Goal: Task Accomplishment & Management: Manage account settings

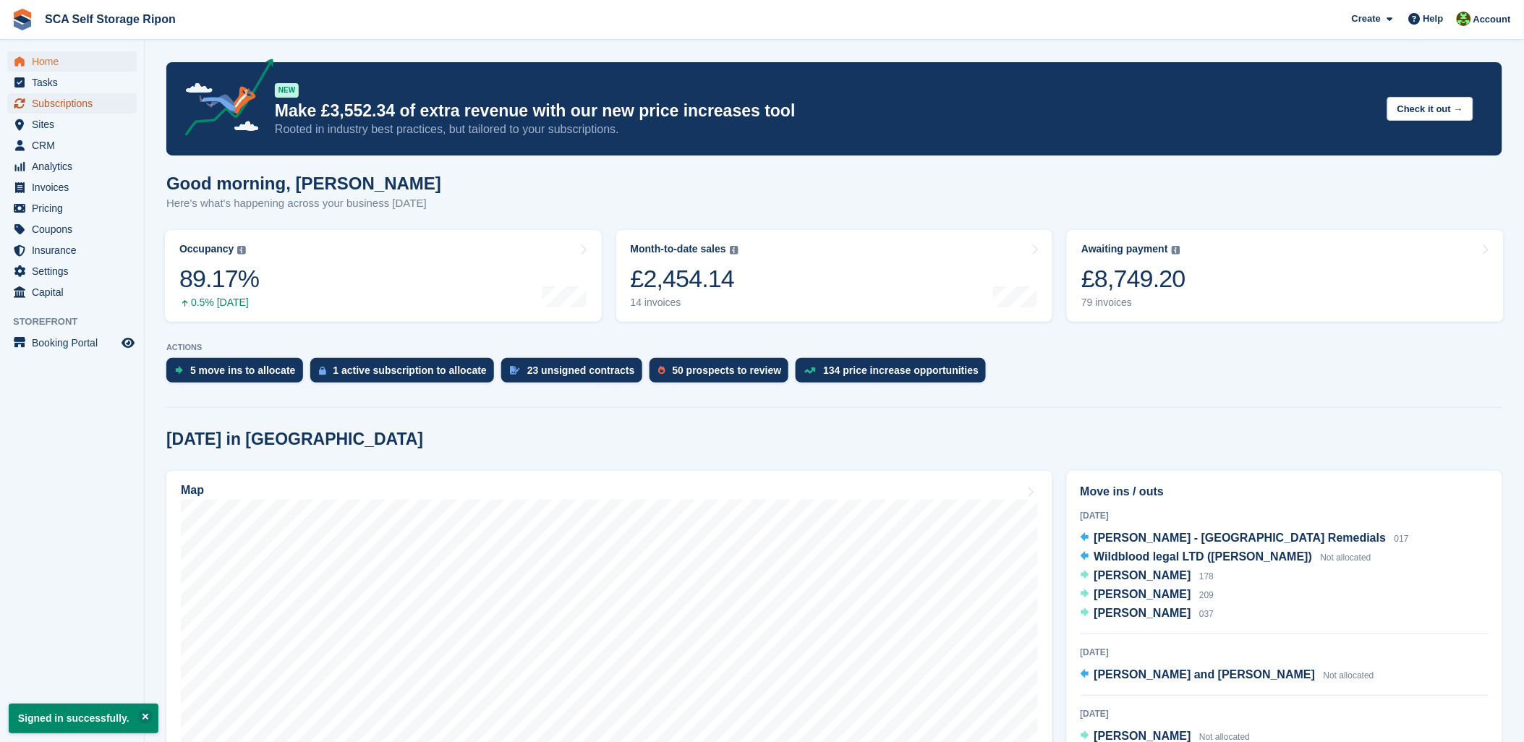
click at [98, 101] on span "Subscriptions" at bounding box center [75, 103] width 87 height 20
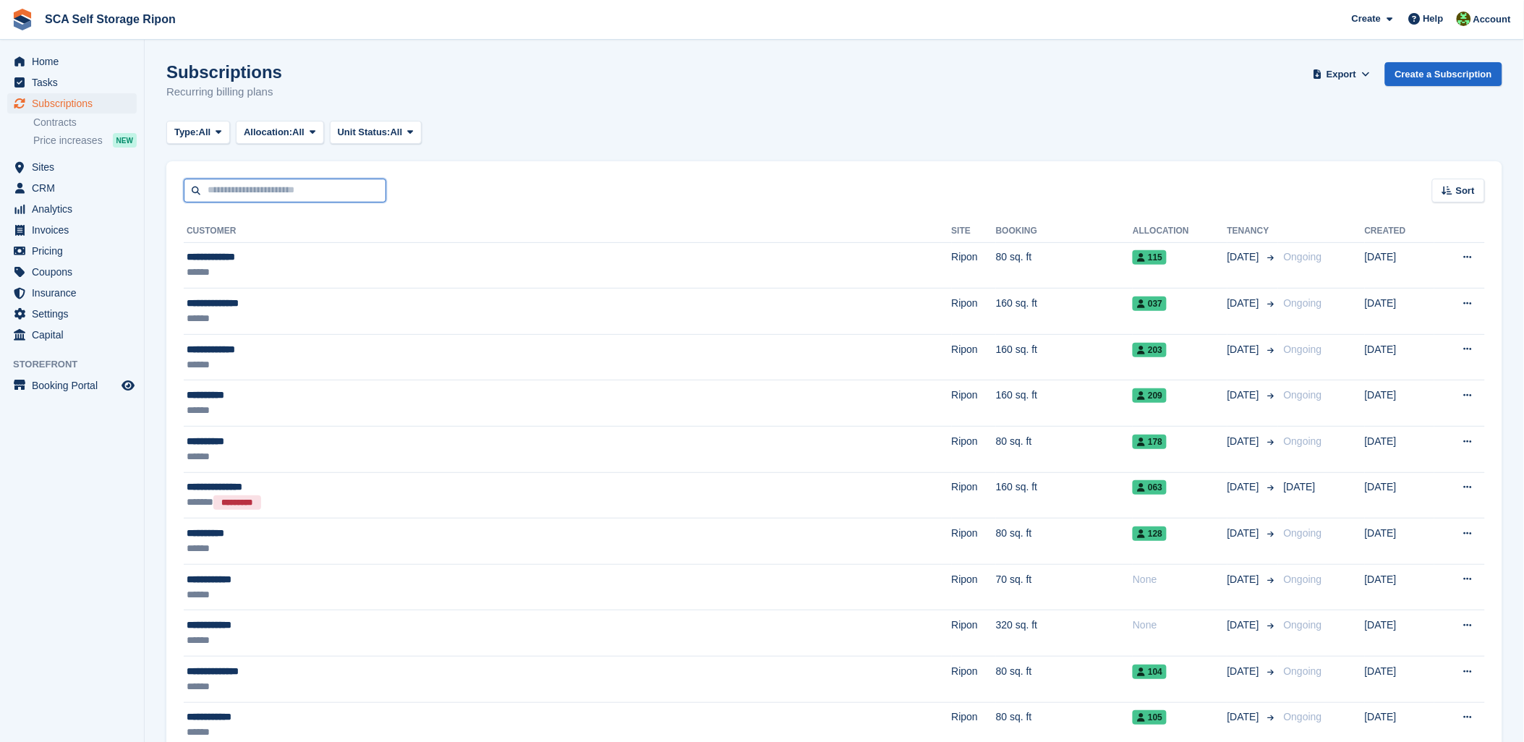
click at [273, 181] on input "text" at bounding box center [285, 191] width 203 height 24
type input "*****"
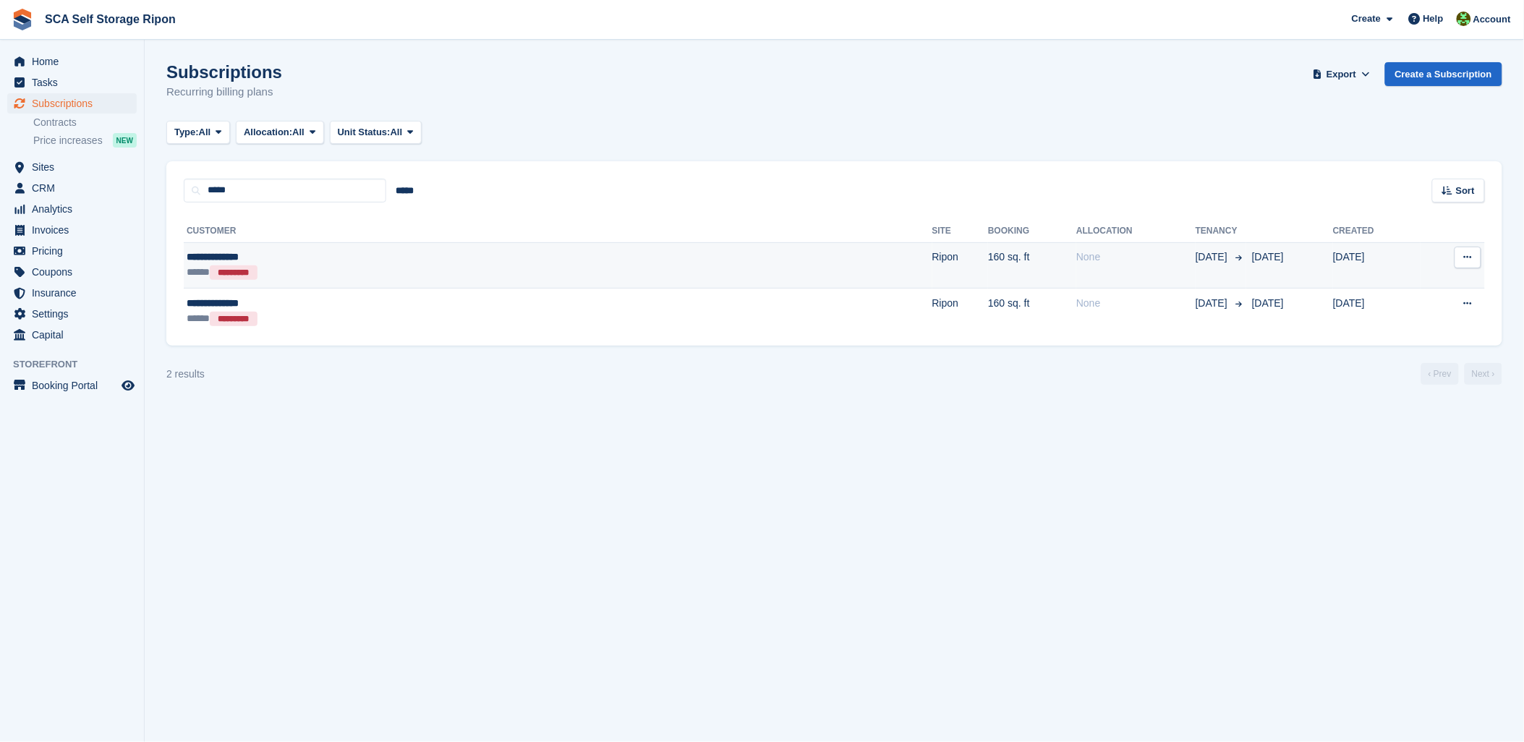
click at [398, 265] on div "***** *********" at bounding box center [362, 272] width 350 height 15
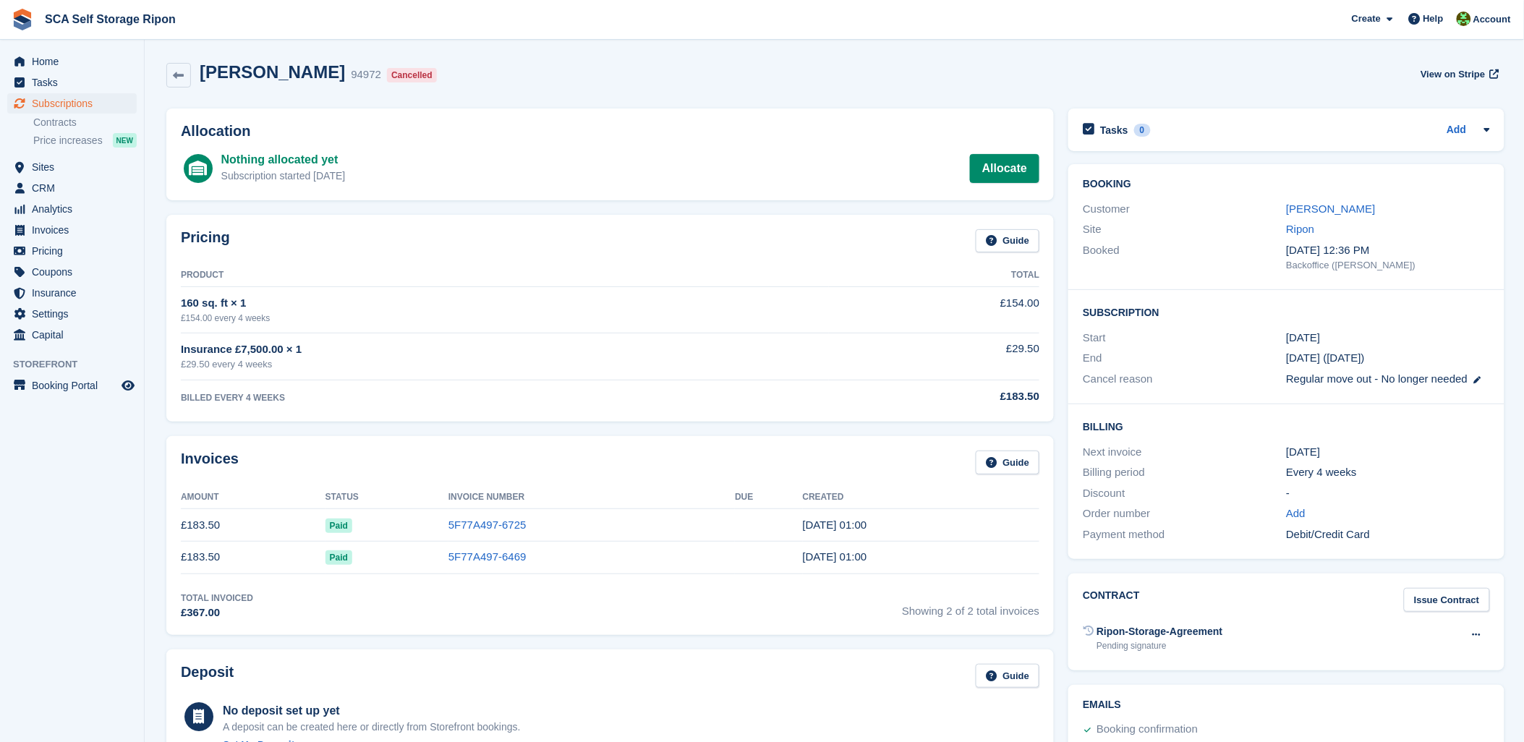
click at [1323, 199] on div "Booking Customer Rosie Ibbotson Site Ripon Booked 11 Jul, 12:36 PM Backoffice (…" at bounding box center [1287, 227] width 436 height 126
click at [1322, 205] on link "Rosie Ibbotson" at bounding box center [1330, 209] width 89 height 12
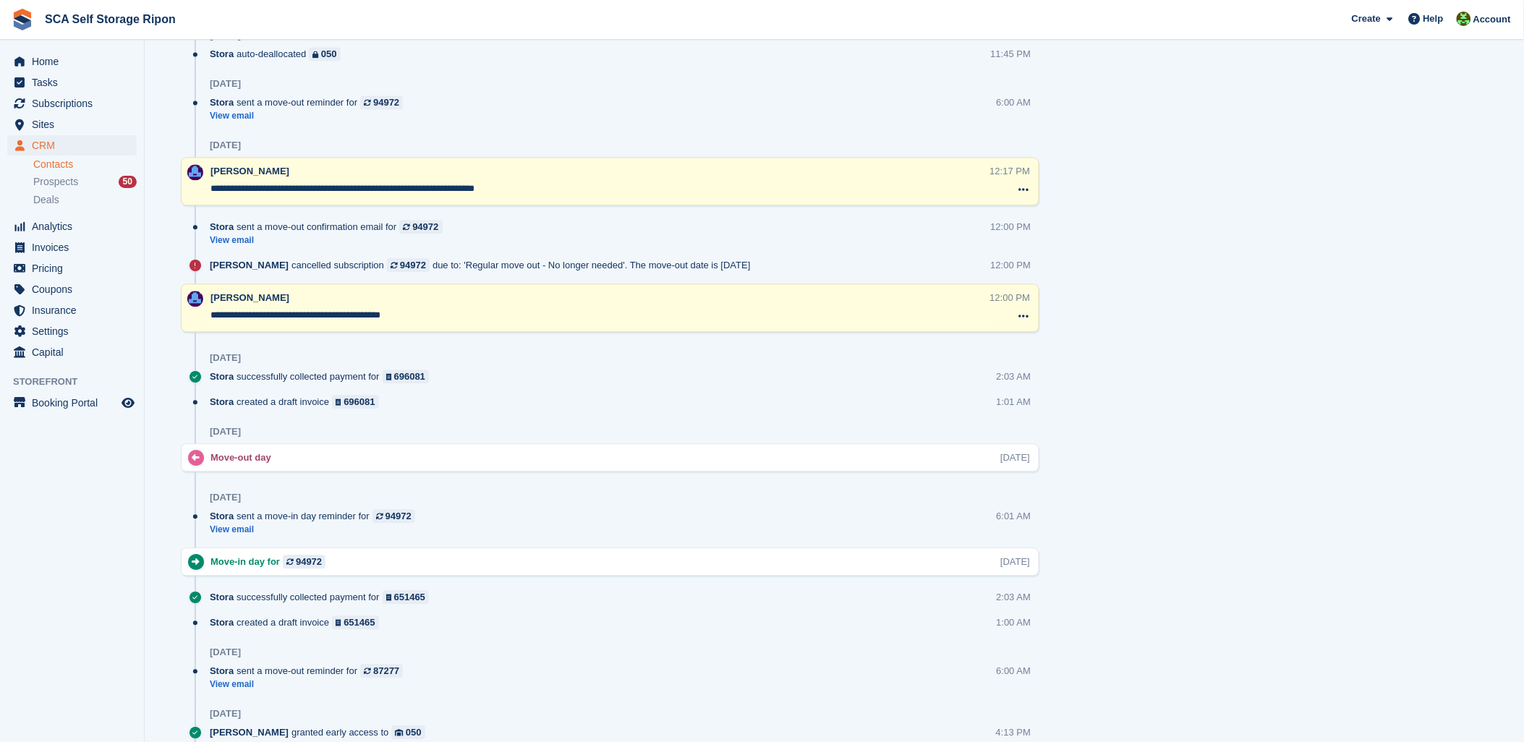
scroll to position [1045, 0]
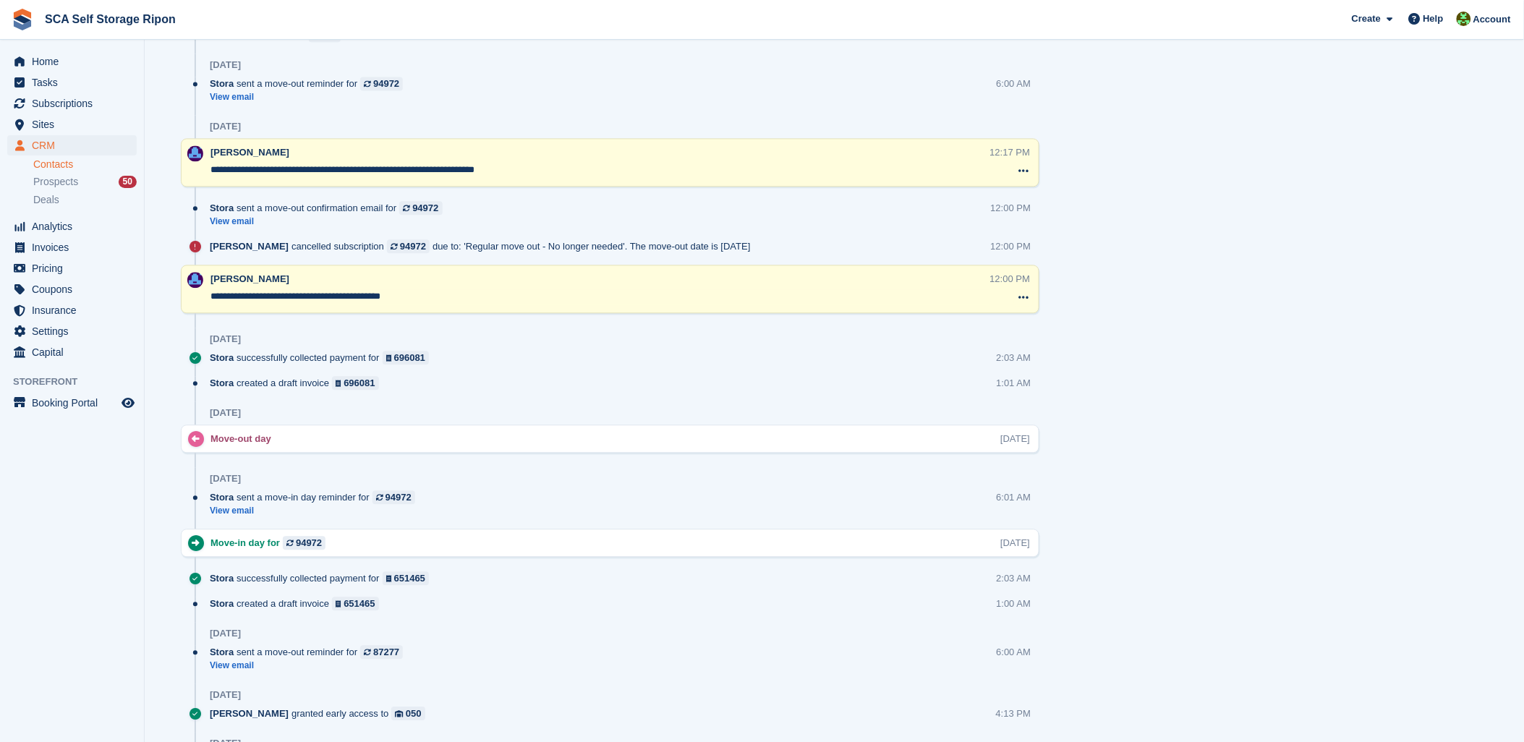
click at [634, 375] on div "Timeline Show only notes Post Today Move-out day Mon, 1 Sep Yesterday Stora aut…" at bounding box center [610, 584] width 859 height 1469
drag, startPoint x: 634, startPoint y: 375, endPoint x: 502, endPoint y: 347, distance: 135.2
click at [502, 347] on div "16 Aug" at bounding box center [625, 339] width 830 height 23
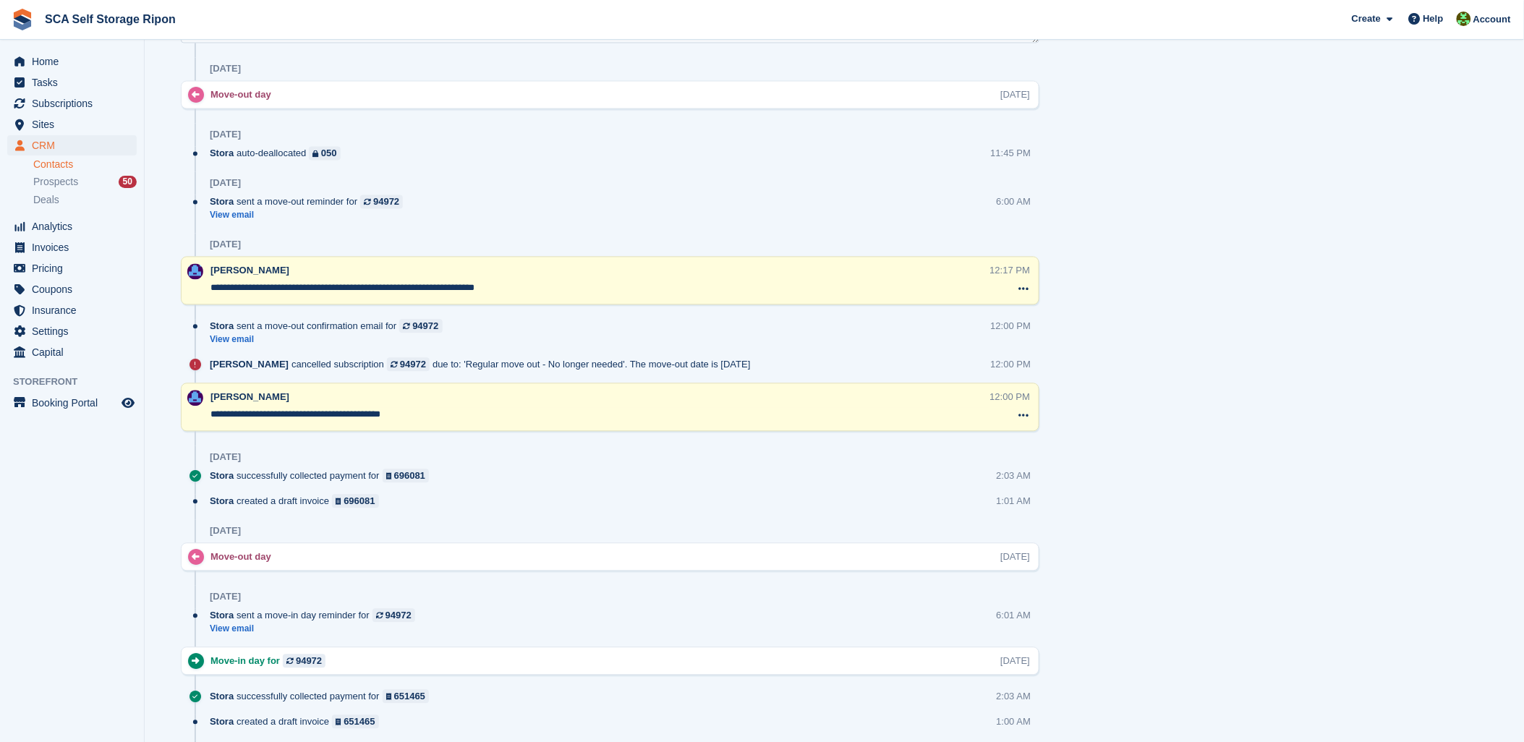
scroll to position [884, 0]
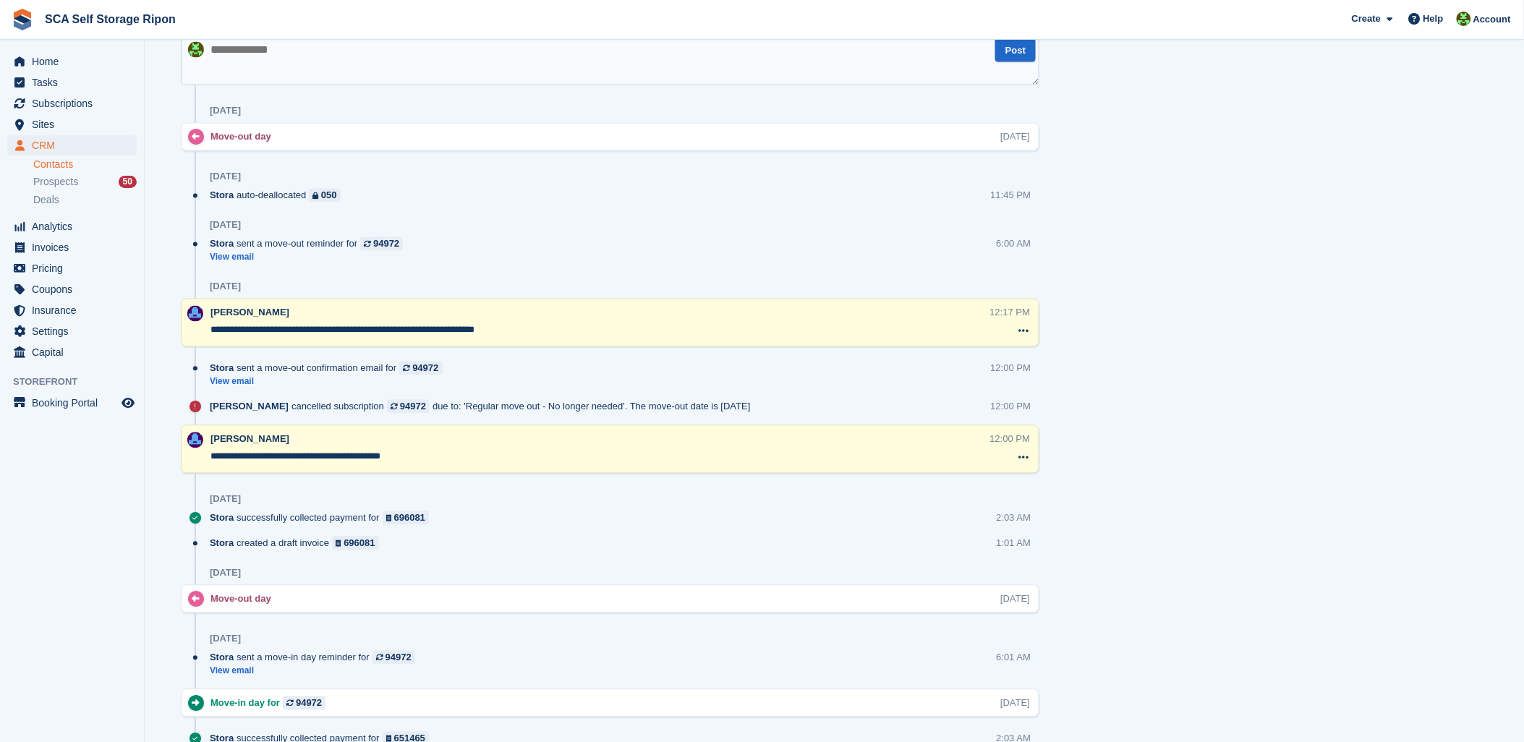
drag, startPoint x: 749, startPoint y: 223, endPoint x: 791, endPoint y: 224, distance: 42.7
click at [750, 224] on div "30 Aug" at bounding box center [625, 225] width 830 height 23
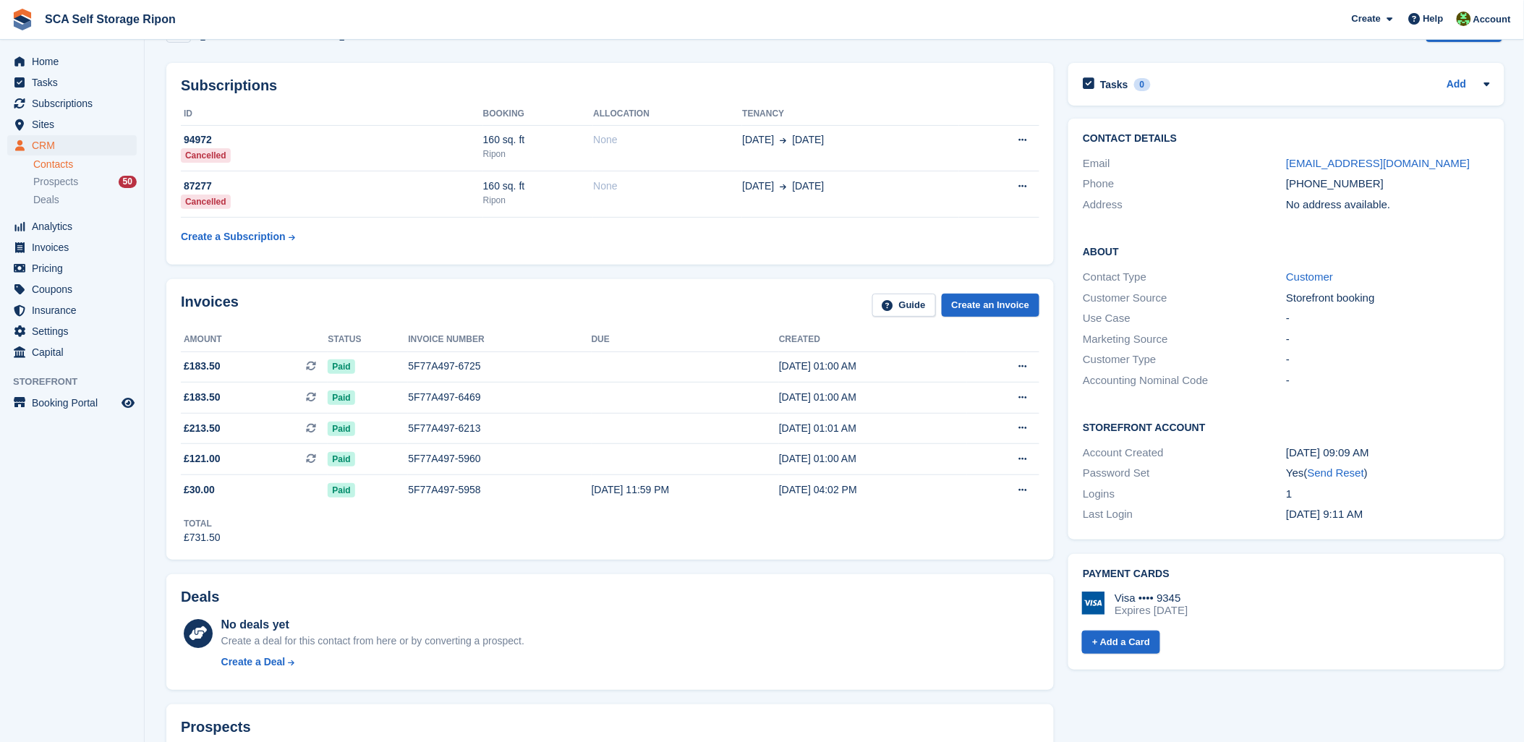
scroll to position [0, 0]
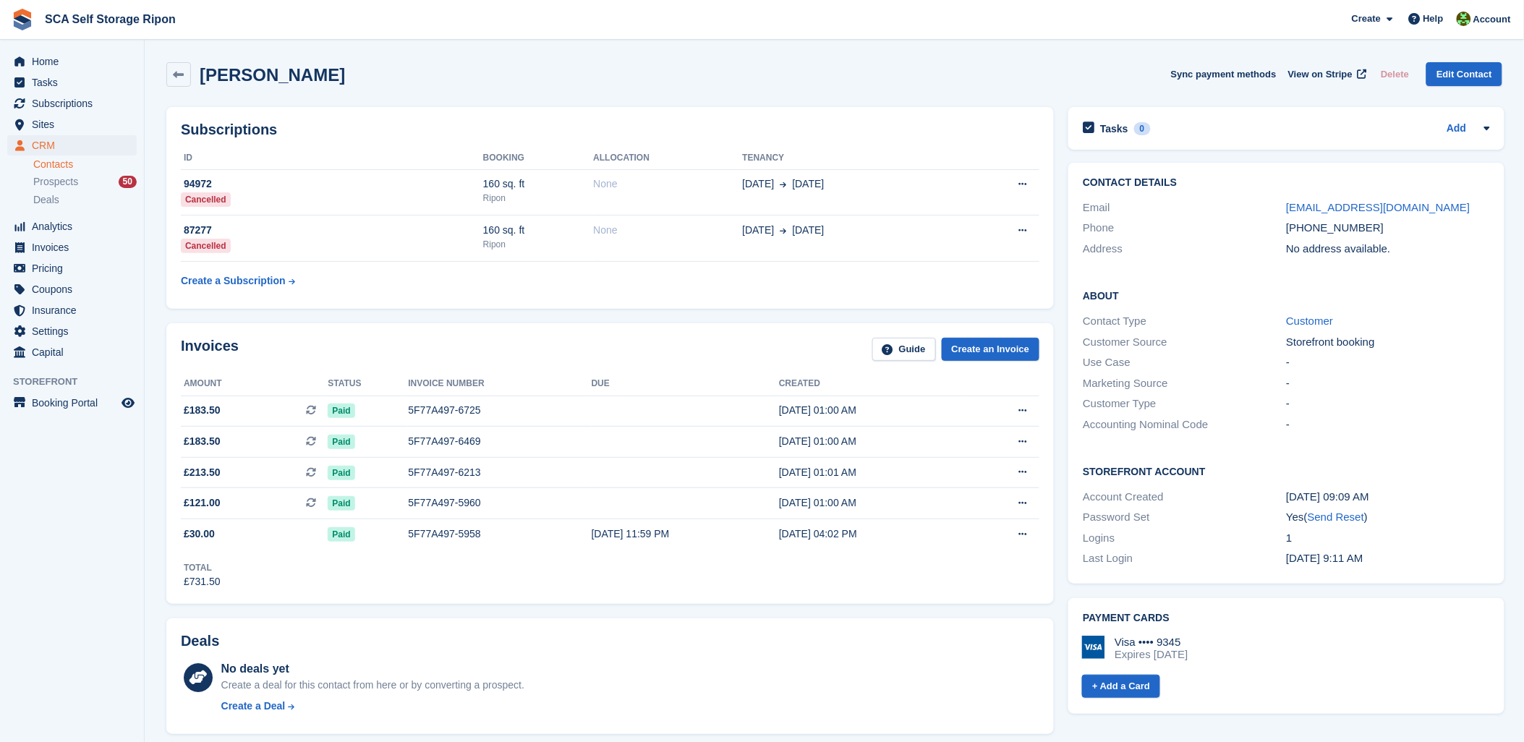
click at [791, 88] on div "Rosie Ibbotson Sync payment methods View on Stripe Delete Edit Contact" at bounding box center [834, 77] width 1351 height 45
drag, startPoint x: 850, startPoint y: 598, endPoint x: 839, endPoint y: 592, distance: 12.7
click at [849, 597] on div "Invoices Guide Create an Invoice Amount Status Invoice number Due Created £183.…" at bounding box center [610, 463] width 888 height 281
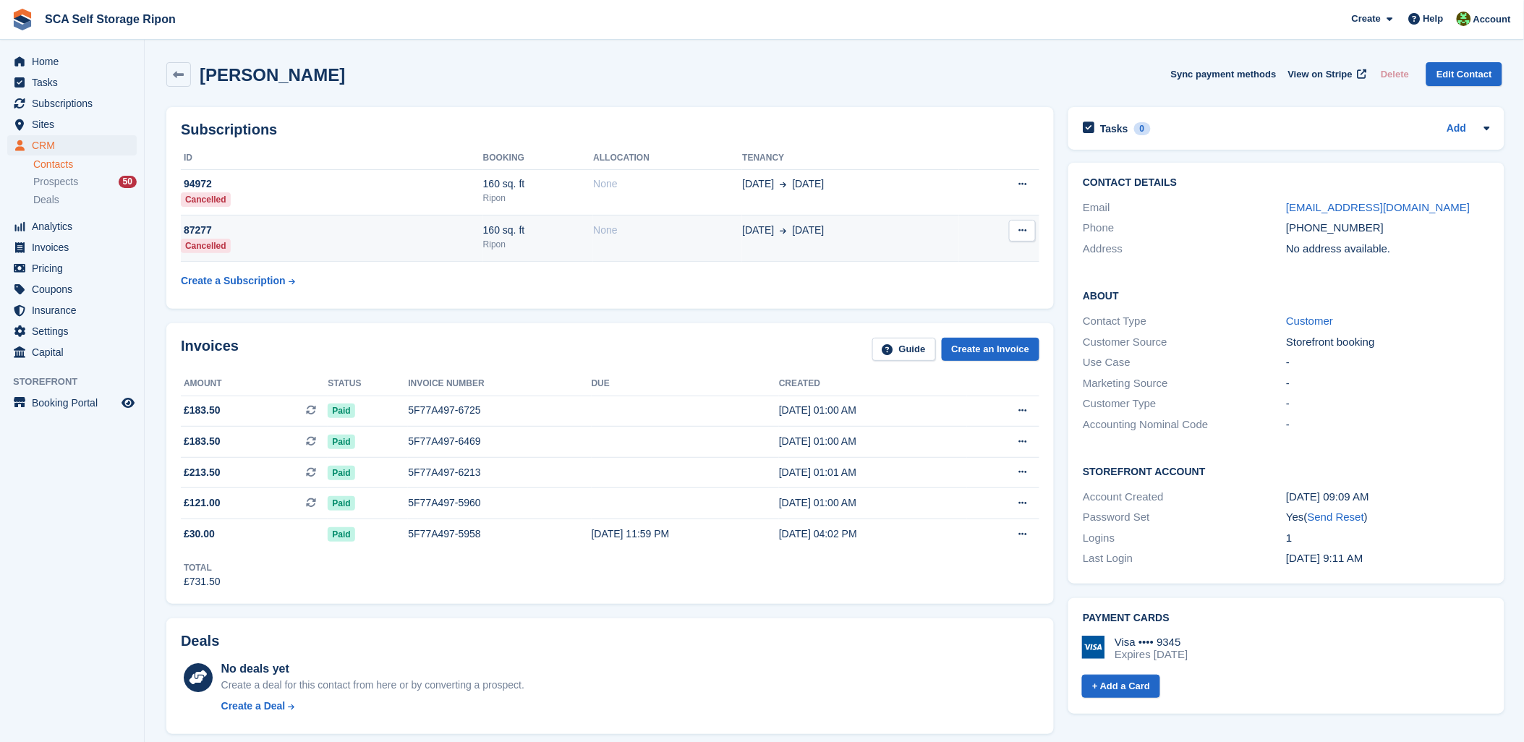
click at [719, 248] on td "None" at bounding box center [667, 239] width 149 height 46
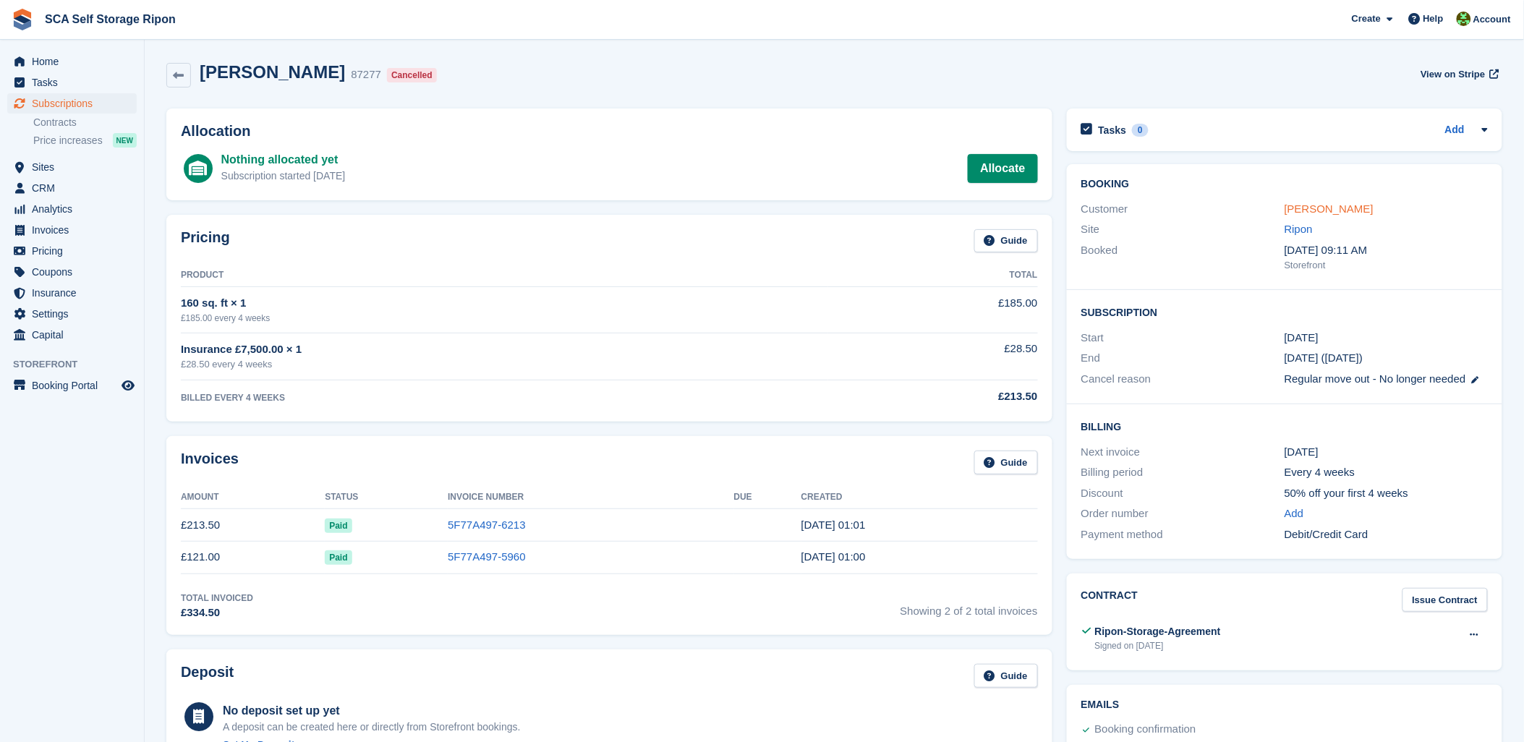
click at [1343, 207] on link "Rosie Ibbotson" at bounding box center [1329, 209] width 89 height 12
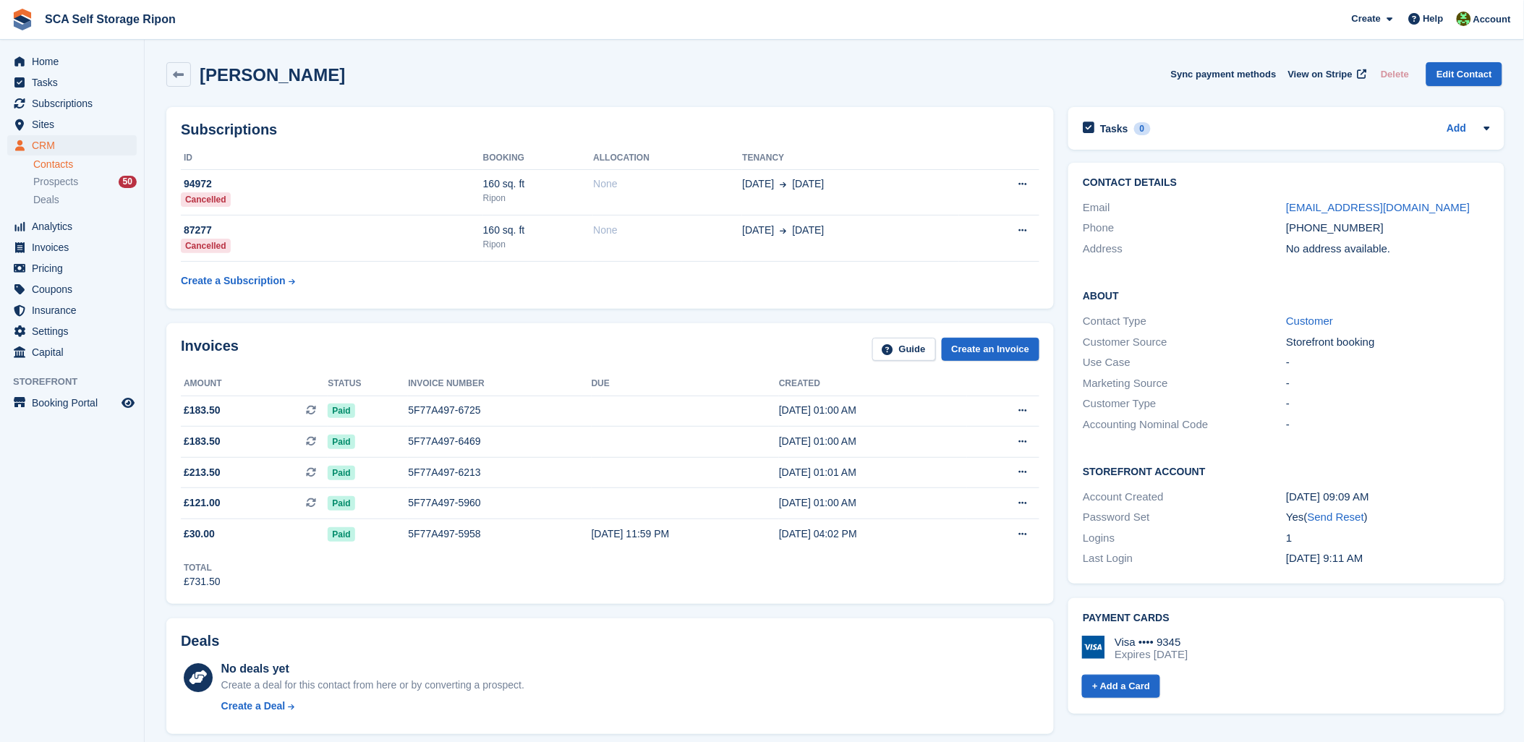
click at [927, 290] on table "ID Booking Allocation Tenancy 94972 Cancelled 160 sq. ft Ripon None 19 Jul 31 A…" at bounding box center [610, 221] width 859 height 148
click at [1322, 75] on span "View on Stripe" at bounding box center [1321, 74] width 64 height 14
click at [75, 104] on span "Subscriptions" at bounding box center [75, 103] width 87 height 20
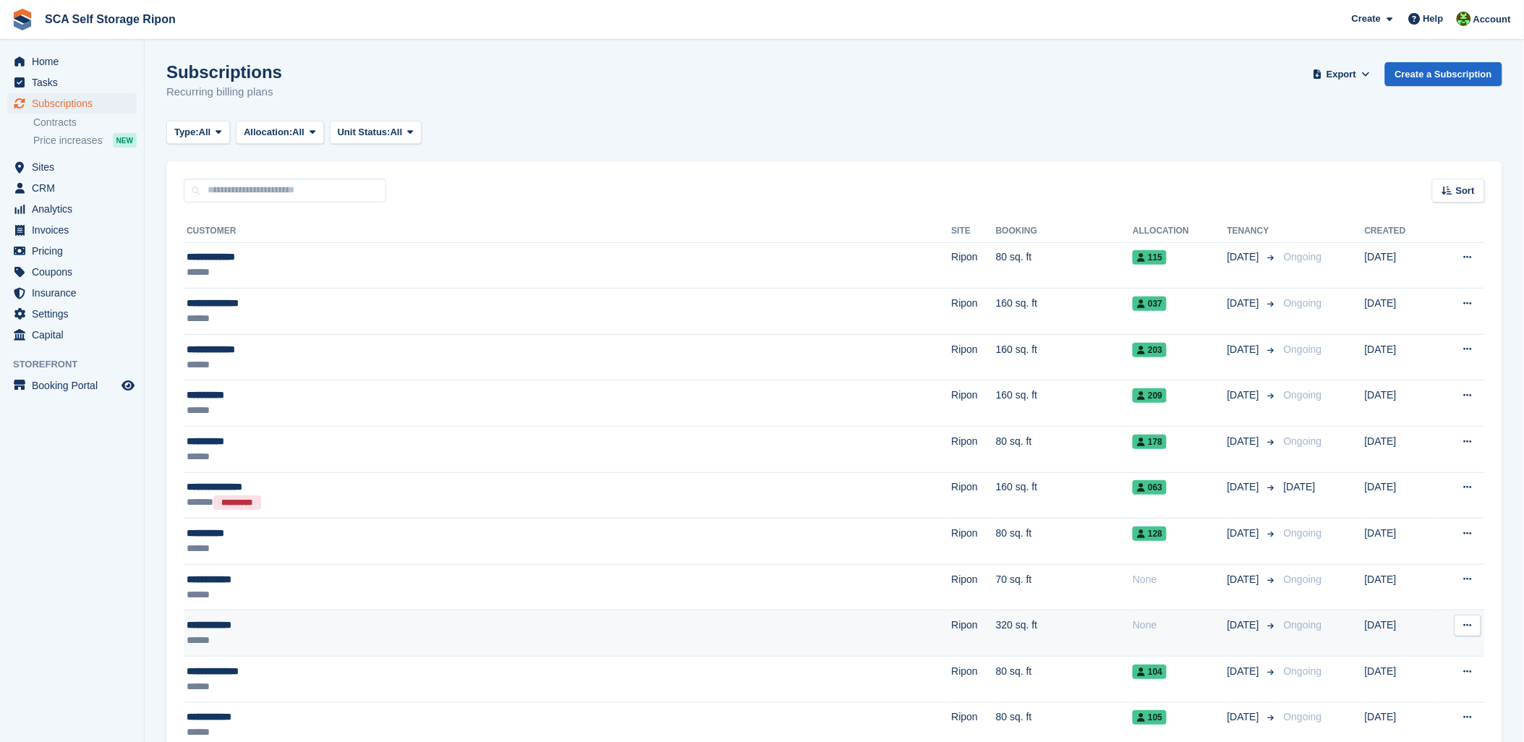
click at [996, 640] on td "320 sq. ft" at bounding box center [1064, 634] width 137 height 46
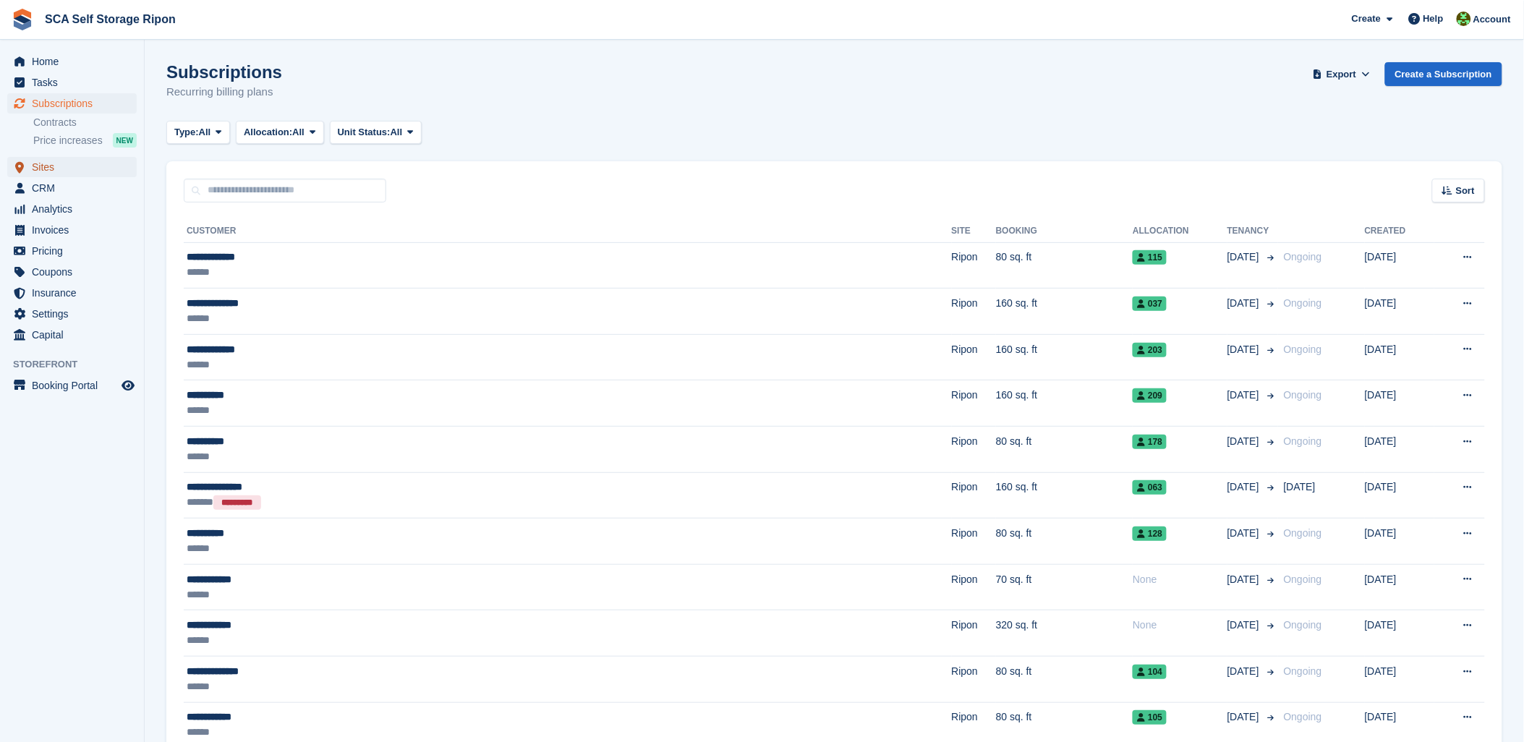
click at [38, 164] on span "Sites" at bounding box center [75, 167] width 87 height 20
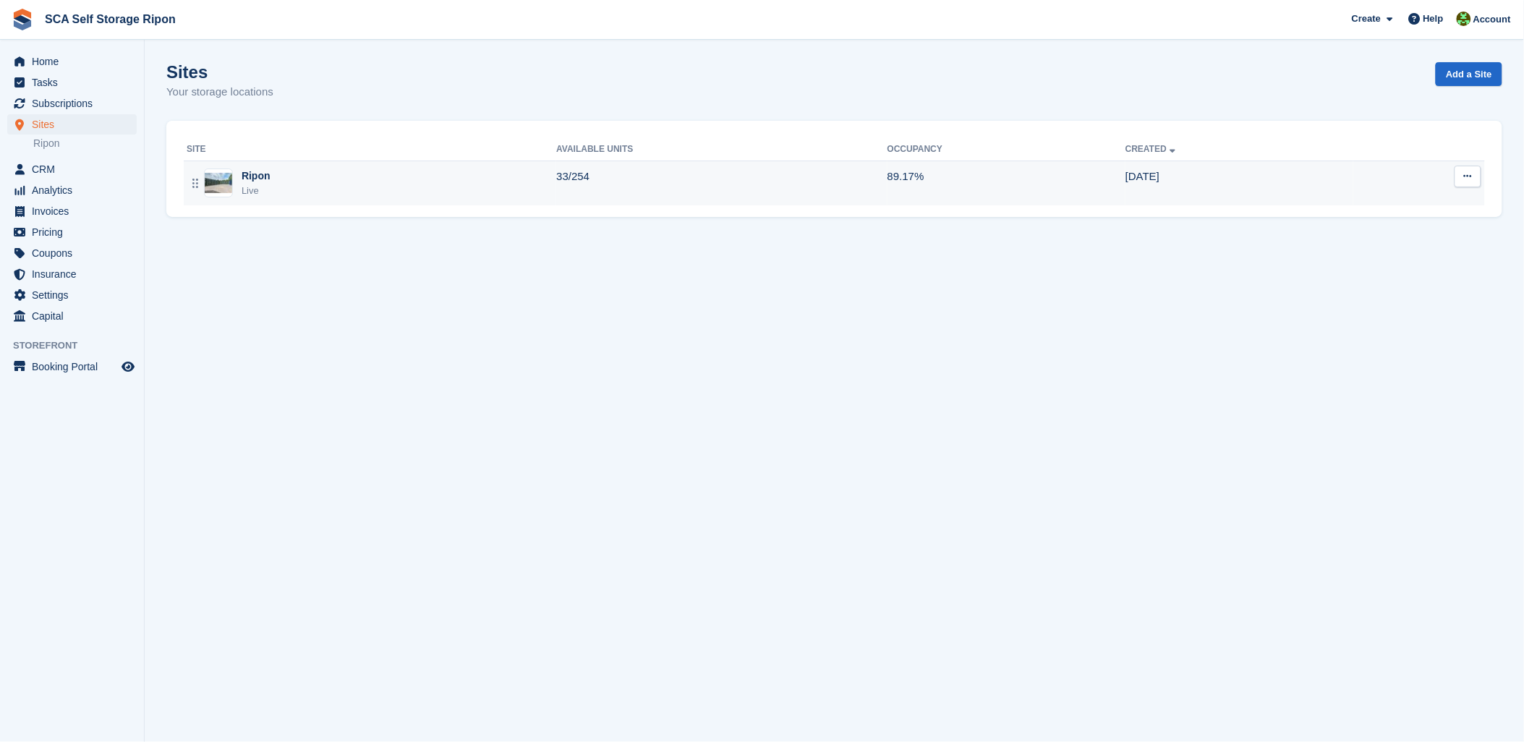
click at [249, 177] on div "Ripon" at bounding box center [256, 176] width 29 height 15
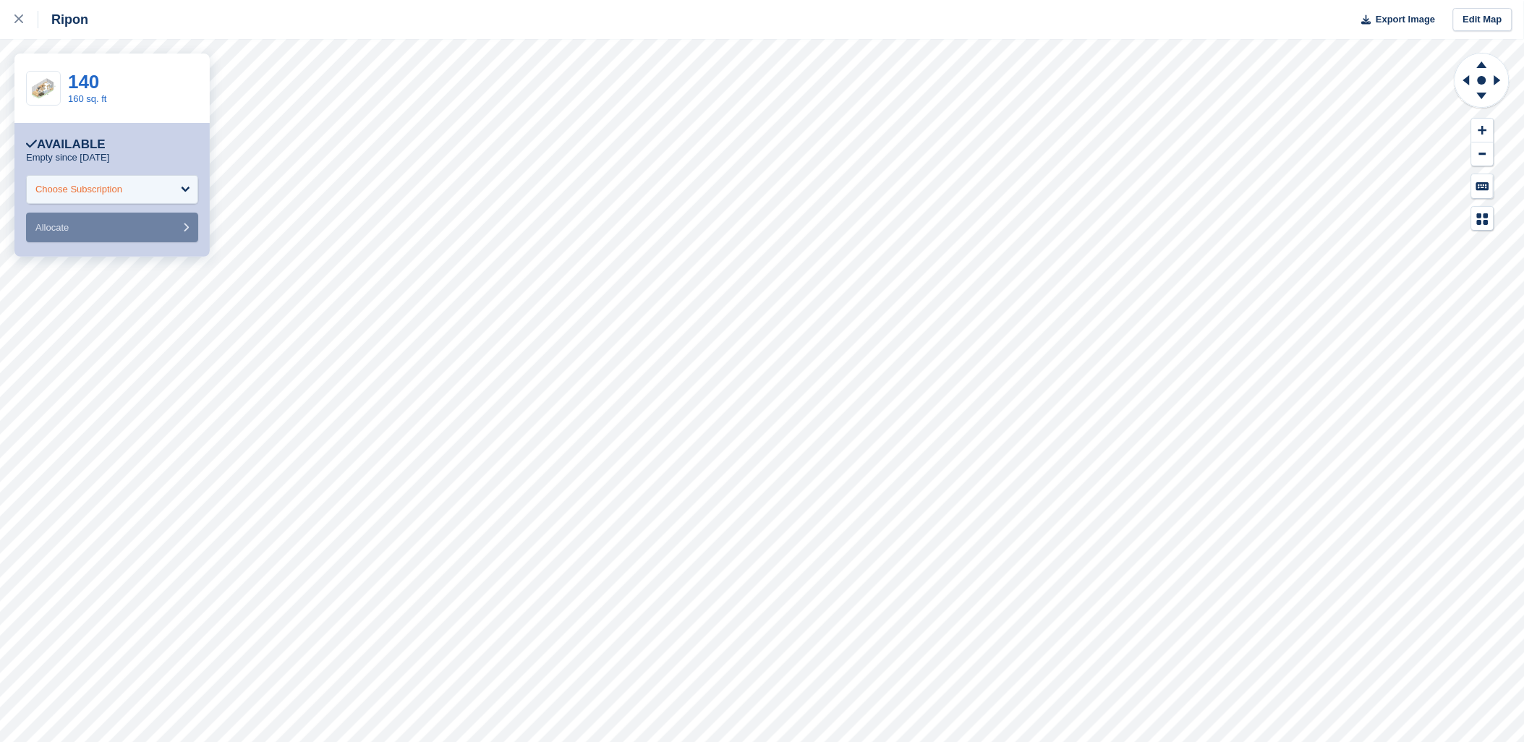
click at [153, 188] on div "Choose Subscription" at bounding box center [112, 189] width 172 height 29
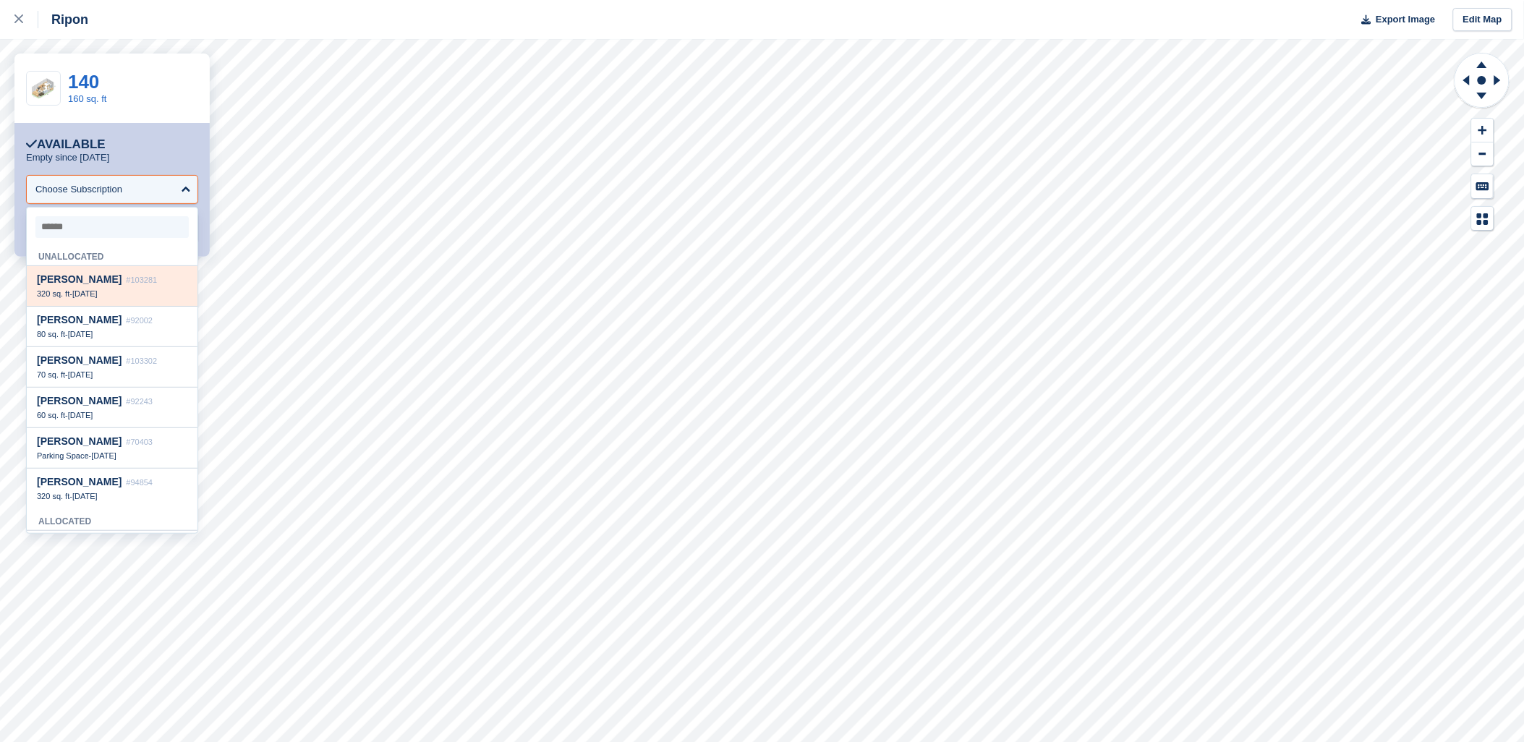
click at [147, 273] on div "Andrew Paine #103281 320 sq. ft - 7 Sep" at bounding box center [112, 286] width 171 height 41
select select "******"
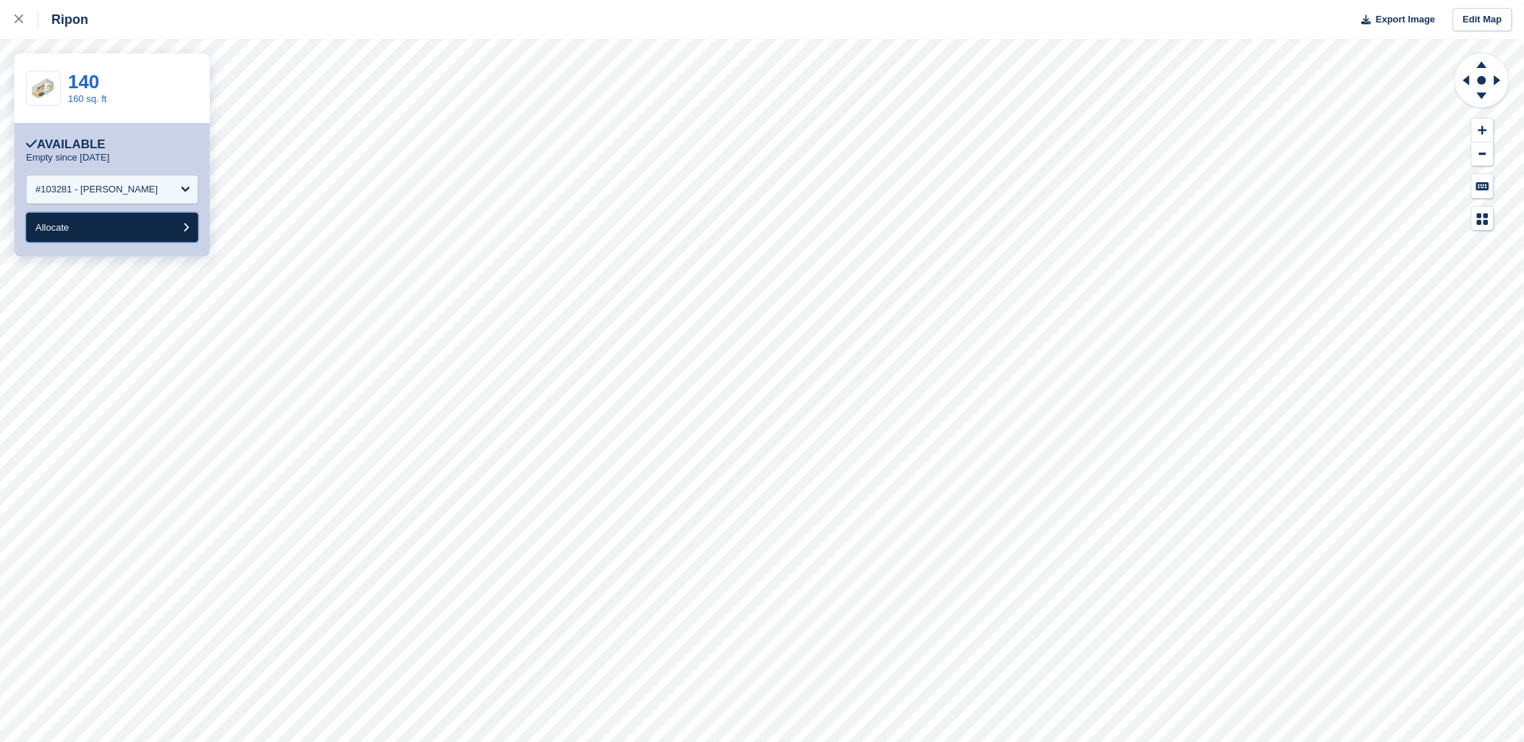
click at [154, 234] on button "Allocate" at bounding box center [112, 228] width 172 height 30
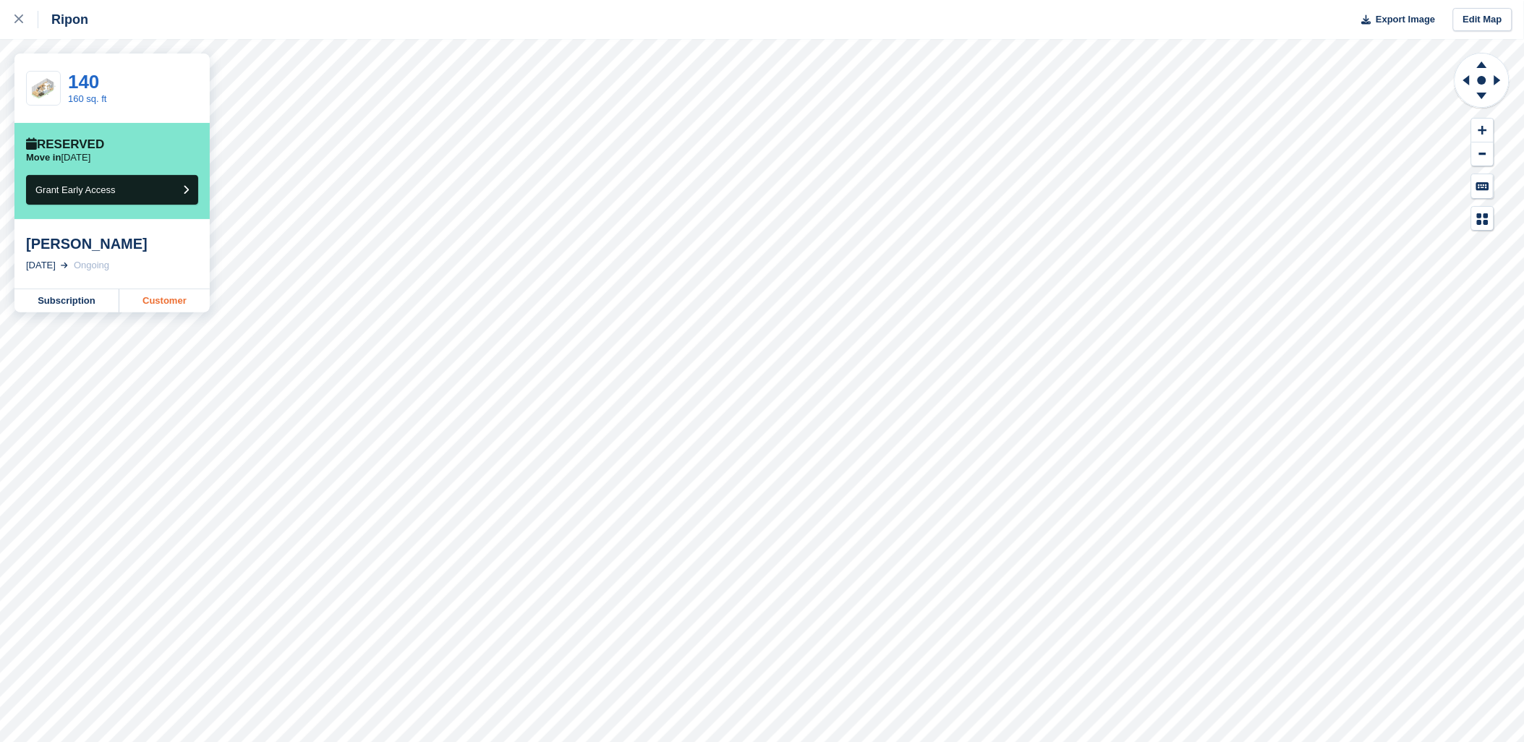
click at [157, 297] on link "Customer" at bounding box center [164, 300] width 90 height 23
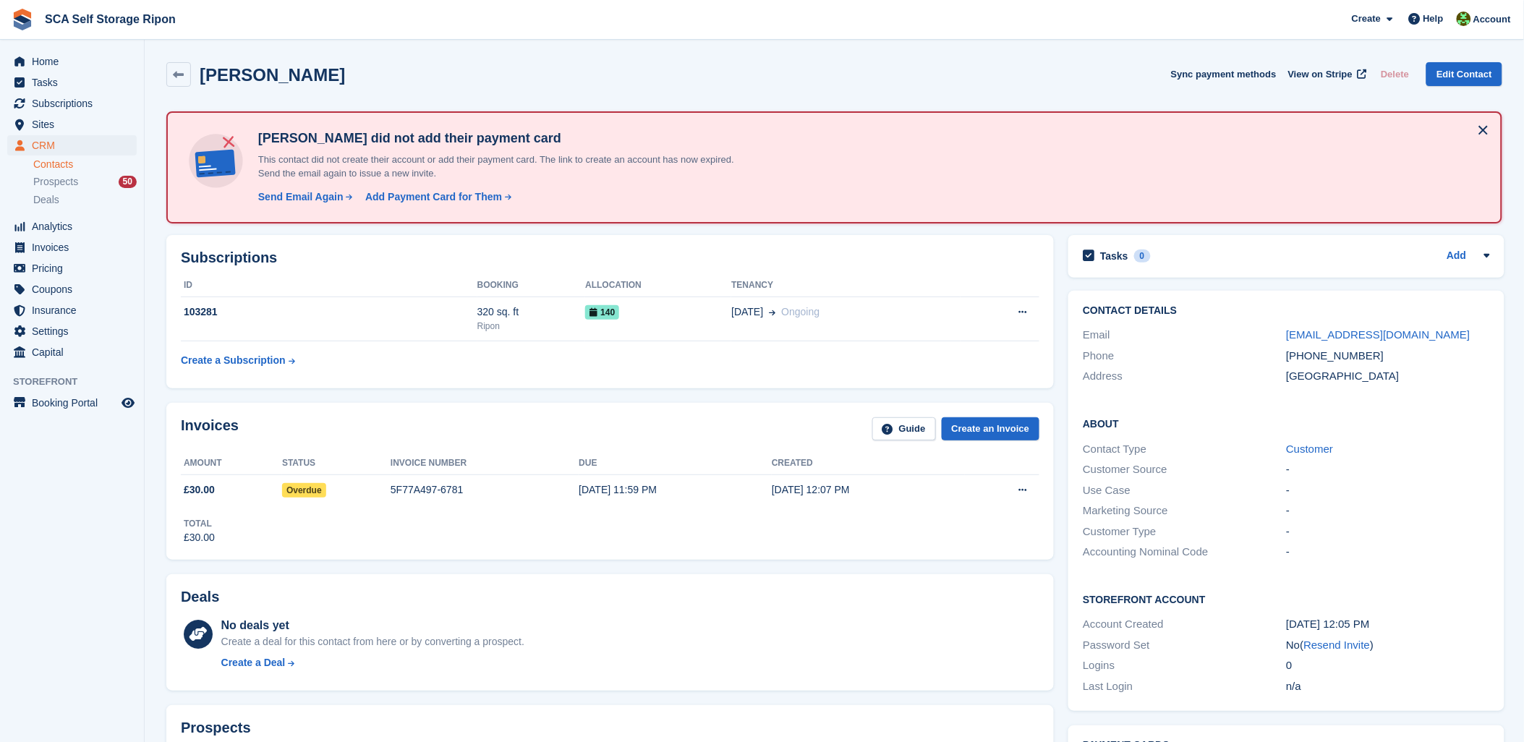
drag, startPoint x: 360, startPoint y: 425, endPoint x: 689, endPoint y: 399, distance: 330.2
click at [365, 423] on div "Invoices Guide Create an Invoice" at bounding box center [610, 433] width 859 height 33
click at [563, 38] on span "SCA Self Storage Ripon Create Subscription Invoice Contact Deal Discount Page H…" at bounding box center [762, 19] width 1524 height 39
click at [555, 47] on section "[PERSON_NAME] Sync payment methods View on Stripe Delete Edit Contact [PERSON_N…" at bounding box center [835, 646] width 1380 height 1293
click at [579, 48] on section "[PERSON_NAME] Sync payment methods View on Stripe Delete Edit Contact [PERSON_N…" at bounding box center [835, 646] width 1380 height 1293
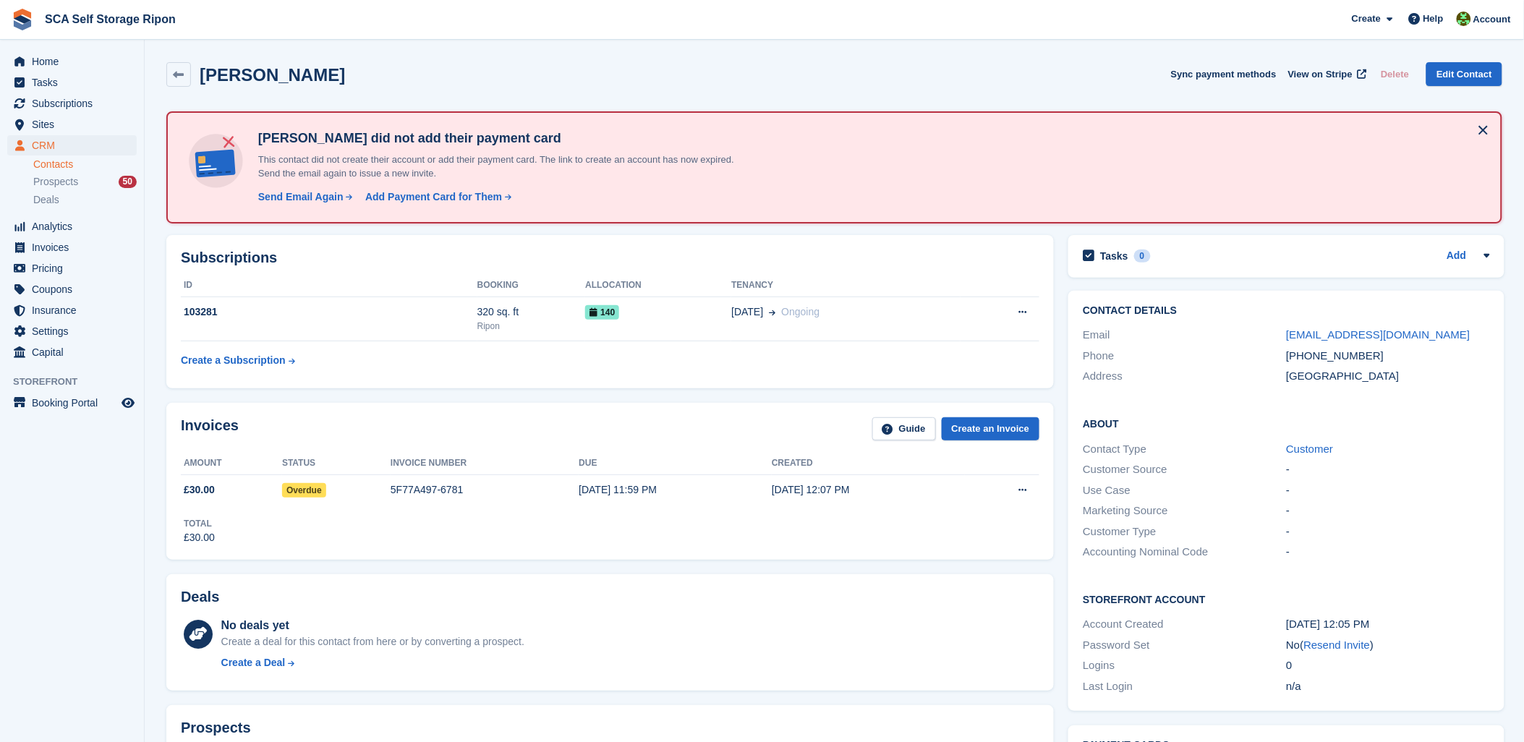
click at [775, 90] on div "Andrew Paine Sync payment methods View on Stripe Delete Edit Contact" at bounding box center [834, 77] width 1351 height 45
click at [682, 56] on div "Andrew Paine Sync payment methods View on Stripe Delete Edit Contact" at bounding box center [834, 77] width 1351 height 45
click at [616, 93] on div "Andrew Paine Sync payment methods View on Stripe Delete Edit Contact" at bounding box center [834, 77] width 1351 height 45
click at [456, 19] on span "SCA Self Storage Ripon Create Subscription Invoice Contact Deal Discount Page H…" at bounding box center [762, 19] width 1524 height 39
click at [218, 353] on div "Create a Subscription" at bounding box center [233, 360] width 105 height 15
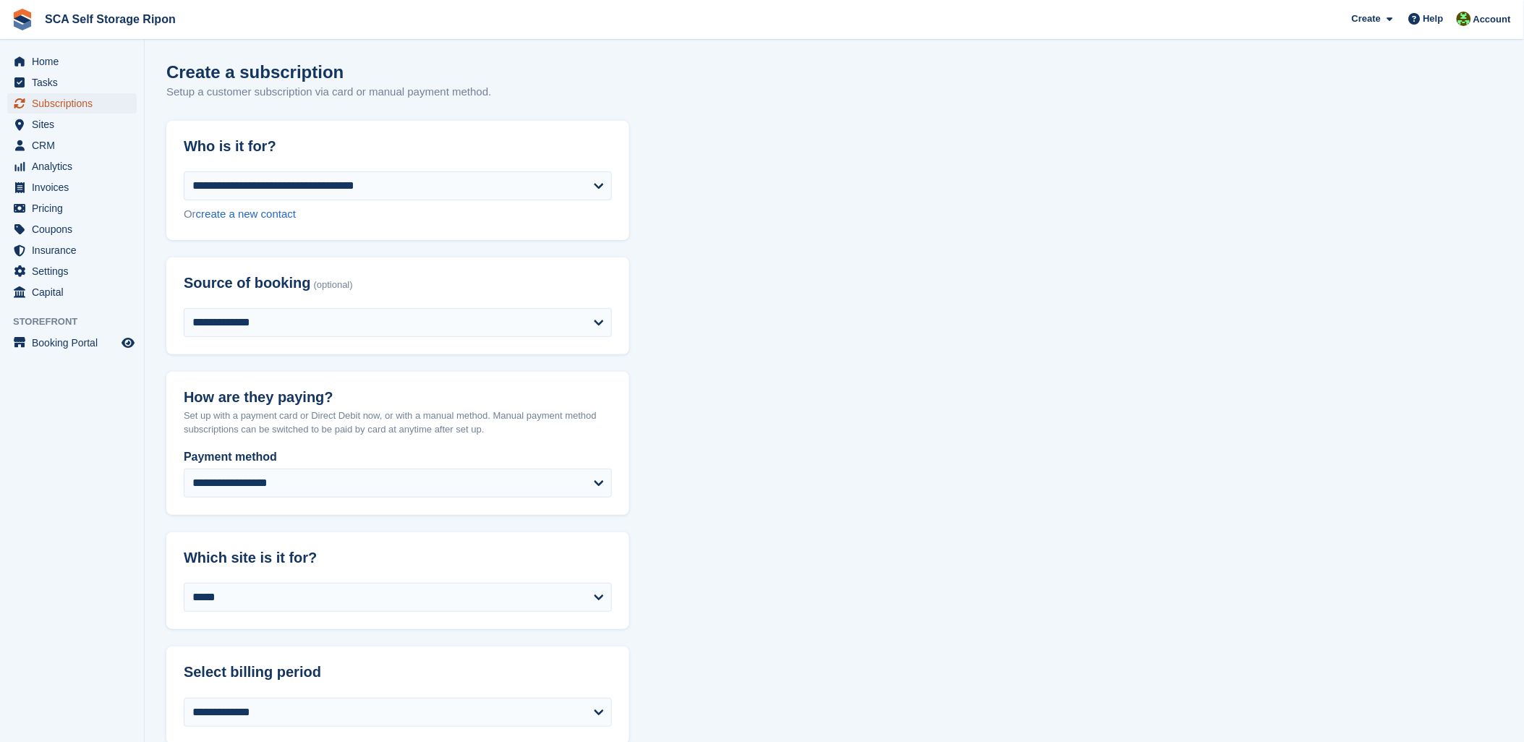
click at [68, 99] on span "Subscriptions" at bounding box center [75, 103] width 87 height 20
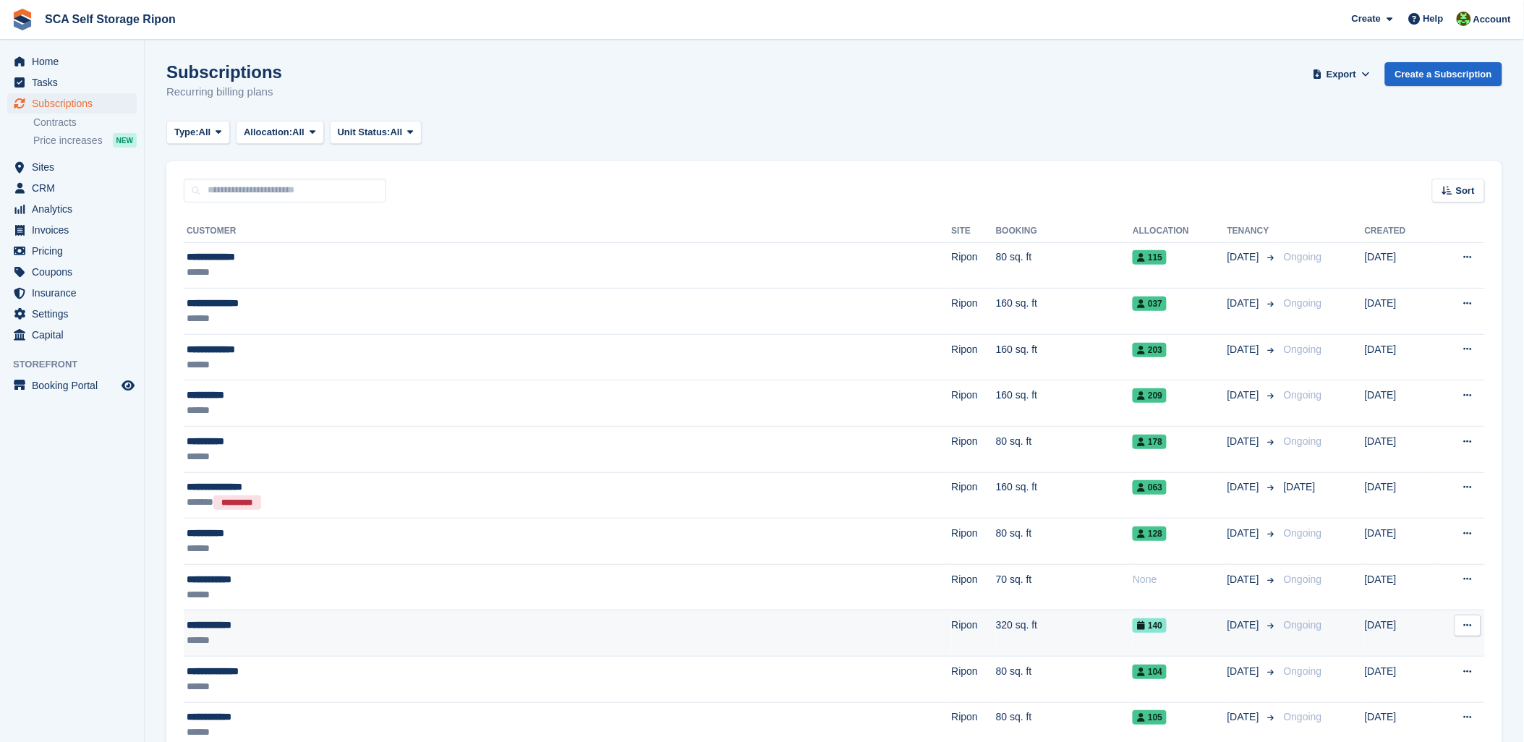
click at [952, 646] on td "Ripon" at bounding box center [974, 634] width 44 height 46
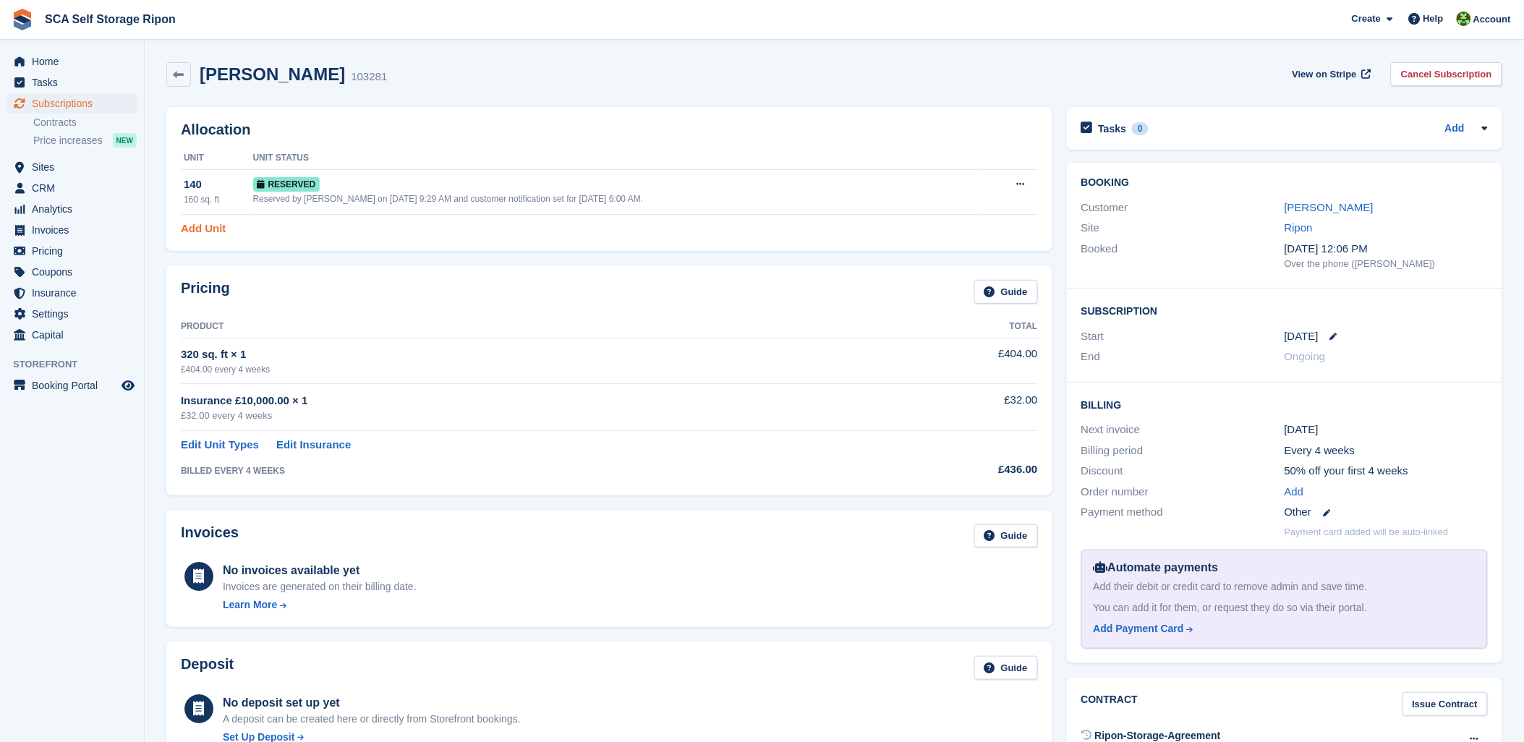
click at [218, 232] on link "Add Unit" at bounding box center [203, 229] width 45 height 17
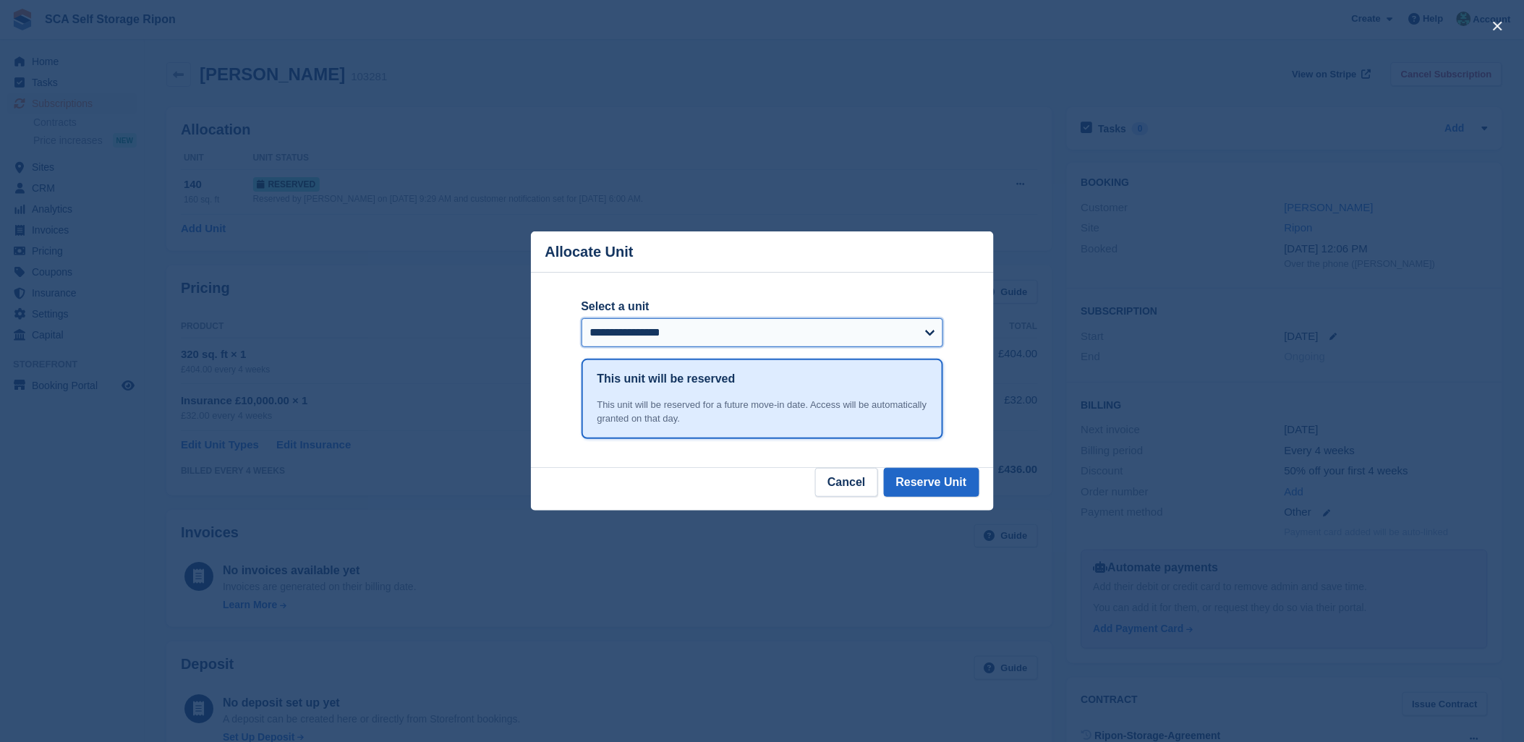
click at [666, 336] on select "**********" at bounding box center [763, 332] width 362 height 29
select select "*****"
click at [582, 320] on select "**********" at bounding box center [763, 332] width 362 height 29
click at [938, 489] on button "Reserve Unit" at bounding box center [931, 482] width 95 height 29
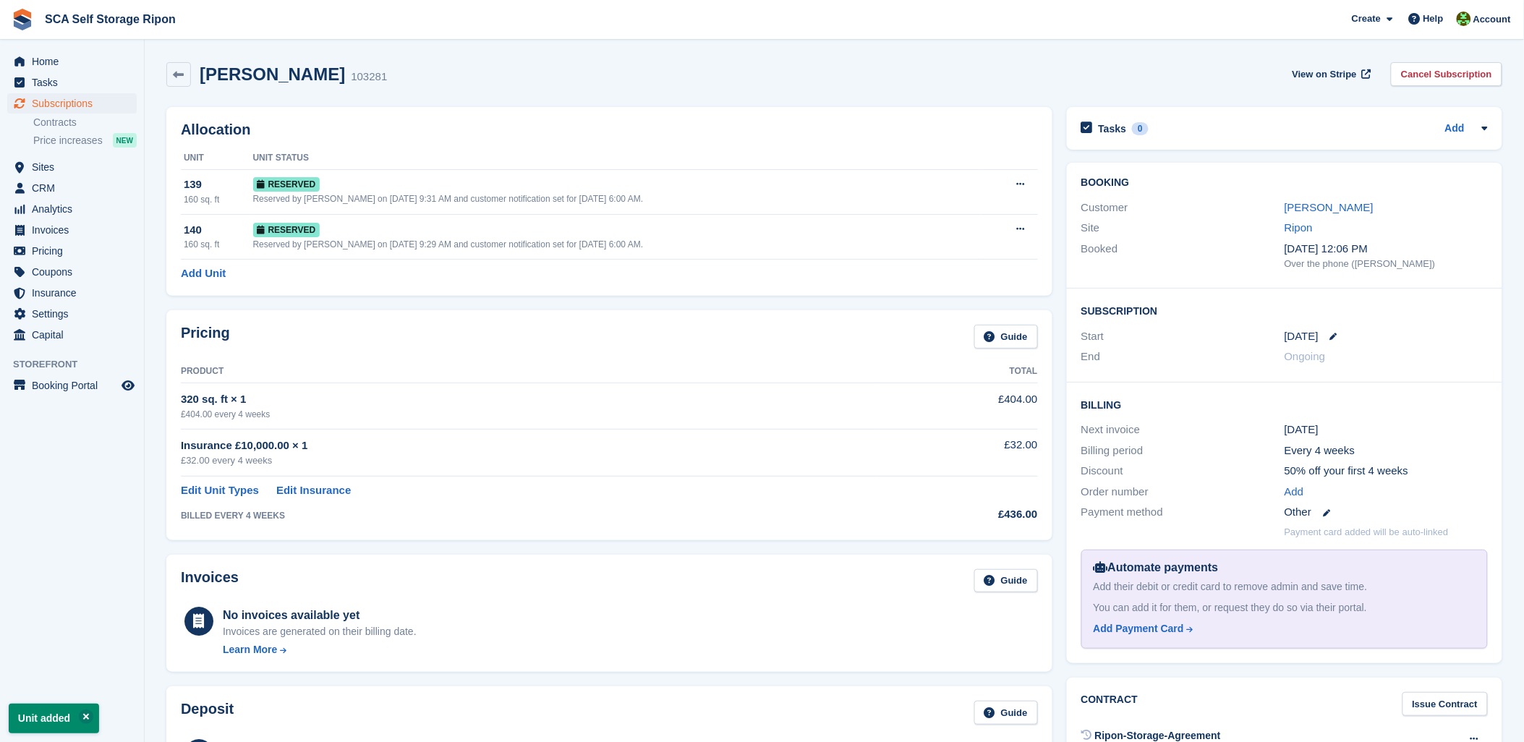
drag, startPoint x: 637, startPoint y: 307, endPoint x: 651, endPoint y: 300, distance: 16.5
click at [637, 307] on div "Pricing Guide Product Total 320 sq. ft × 1 £404.00 every 4 weeks £404.00 Insura…" at bounding box center [609, 425] width 901 height 244
click at [767, 119] on div "Allocation Unit Unit Status 139 160 sq. ft Reserved Reserved by [PERSON_NAME] o…" at bounding box center [609, 201] width 886 height 189
drag, startPoint x: 370, startPoint y: 350, endPoint x: 394, endPoint y: 344, distance: 25.3
click at [370, 350] on div "Pricing Guide" at bounding box center [609, 341] width 857 height 33
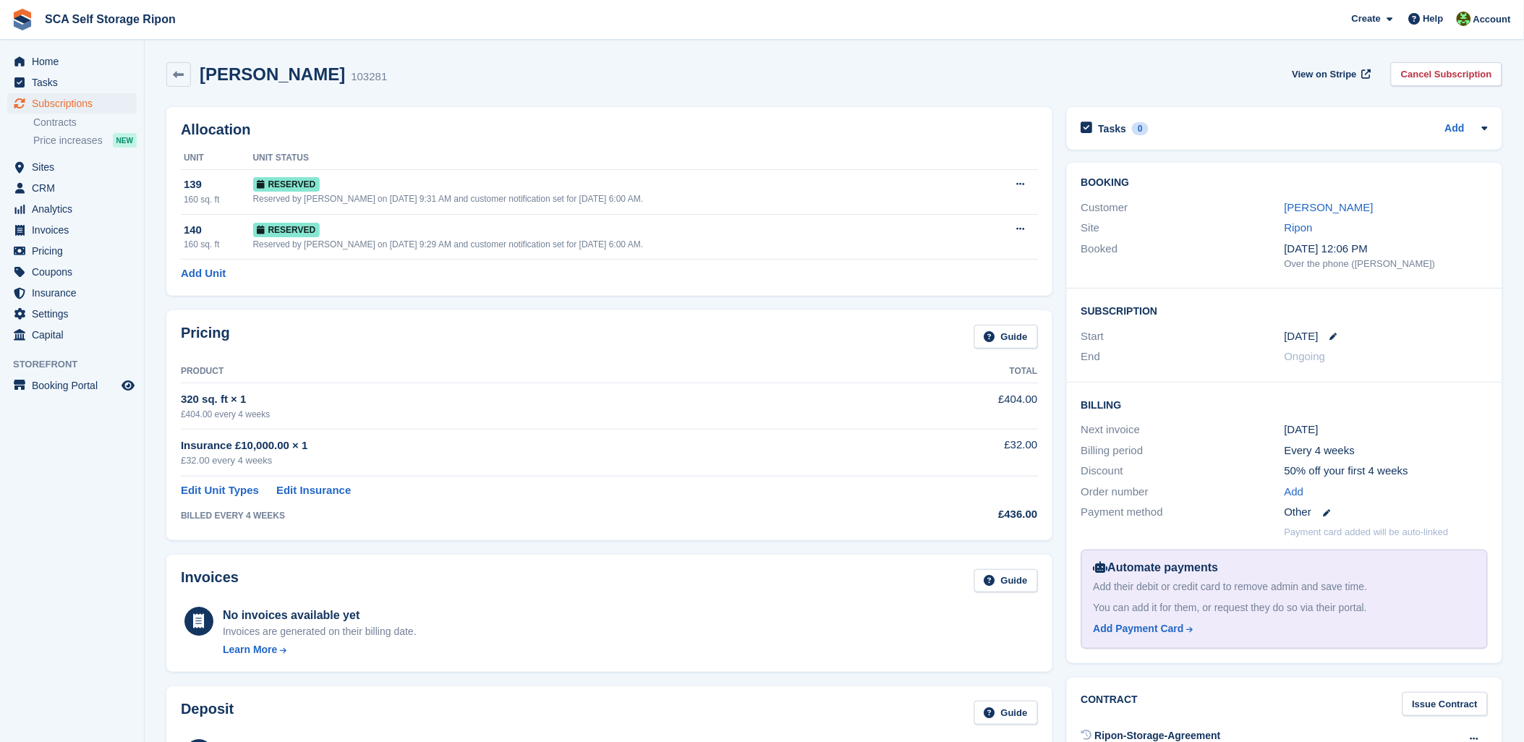
drag, startPoint x: 517, startPoint y: 69, endPoint x: 401, endPoint y: 15, distance: 128.5
click at [488, 48] on section "Unit added [PERSON_NAME] 103281 View on Stripe Cancel Subscription Allocation U…" at bounding box center [835, 573] width 1380 height 1147
click at [609, 114] on div "Allocation Unit Unit Status 139 160 sq. ft Reserved Reserved by [PERSON_NAME] o…" at bounding box center [609, 201] width 886 height 189
click at [64, 104] on span "Subscriptions" at bounding box center [75, 103] width 87 height 20
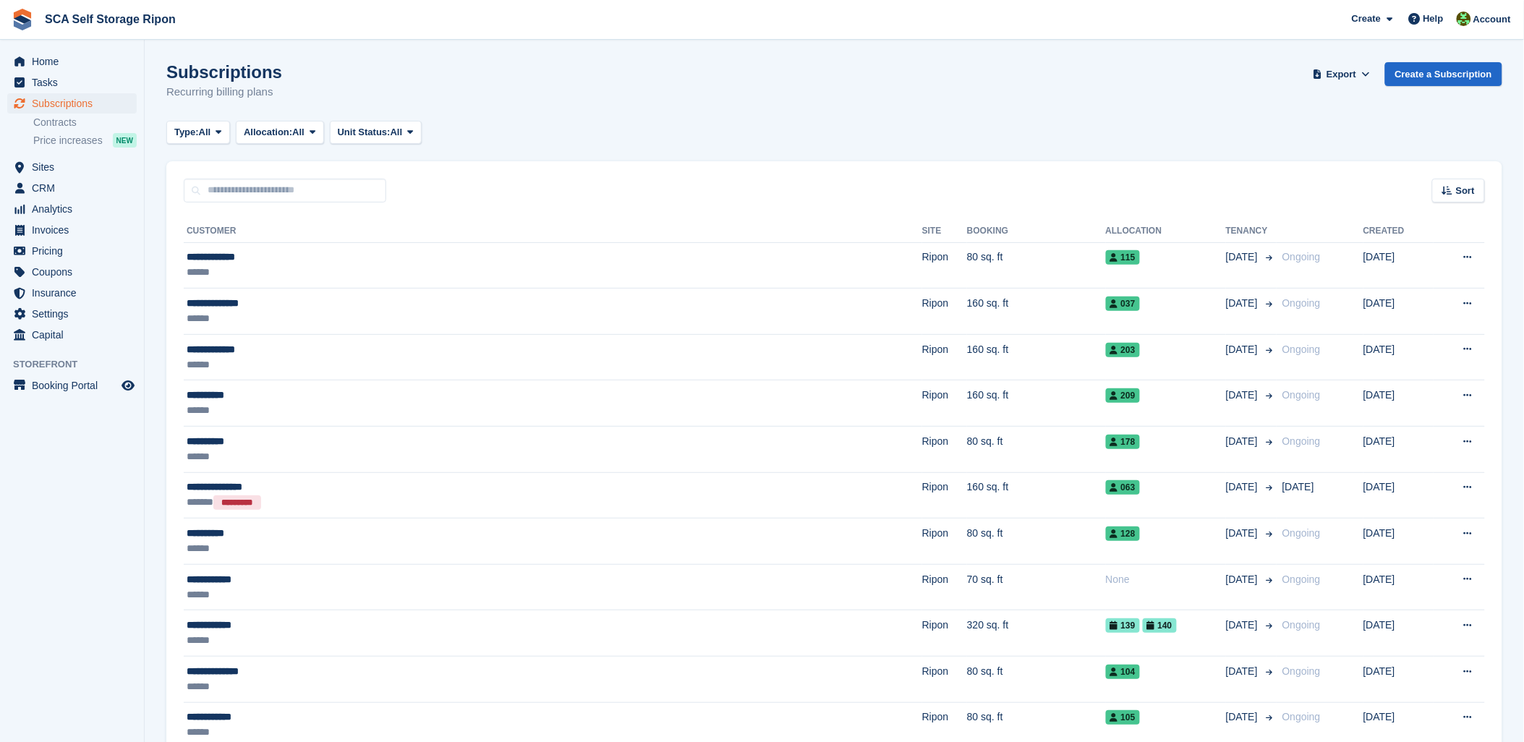
drag, startPoint x: 663, startPoint y: 127, endPoint x: 944, endPoint y: 127, distance: 281.4
click at [708, 127] on div "Type: All All Upcoming Previous Active Ending Allocation: All All Allocated Una…" at bounding box center [834, 133] width 1336 height 24
click at [1510, 2] on div "Create Subscription Invoice Contact Deal Discount Page Help Chat Support Submit…" at bounding box center [1432, 19] width 173 height 39
click at [1510, 18] on span "Account" at bounding box center [1493, 19] width 38 height 14
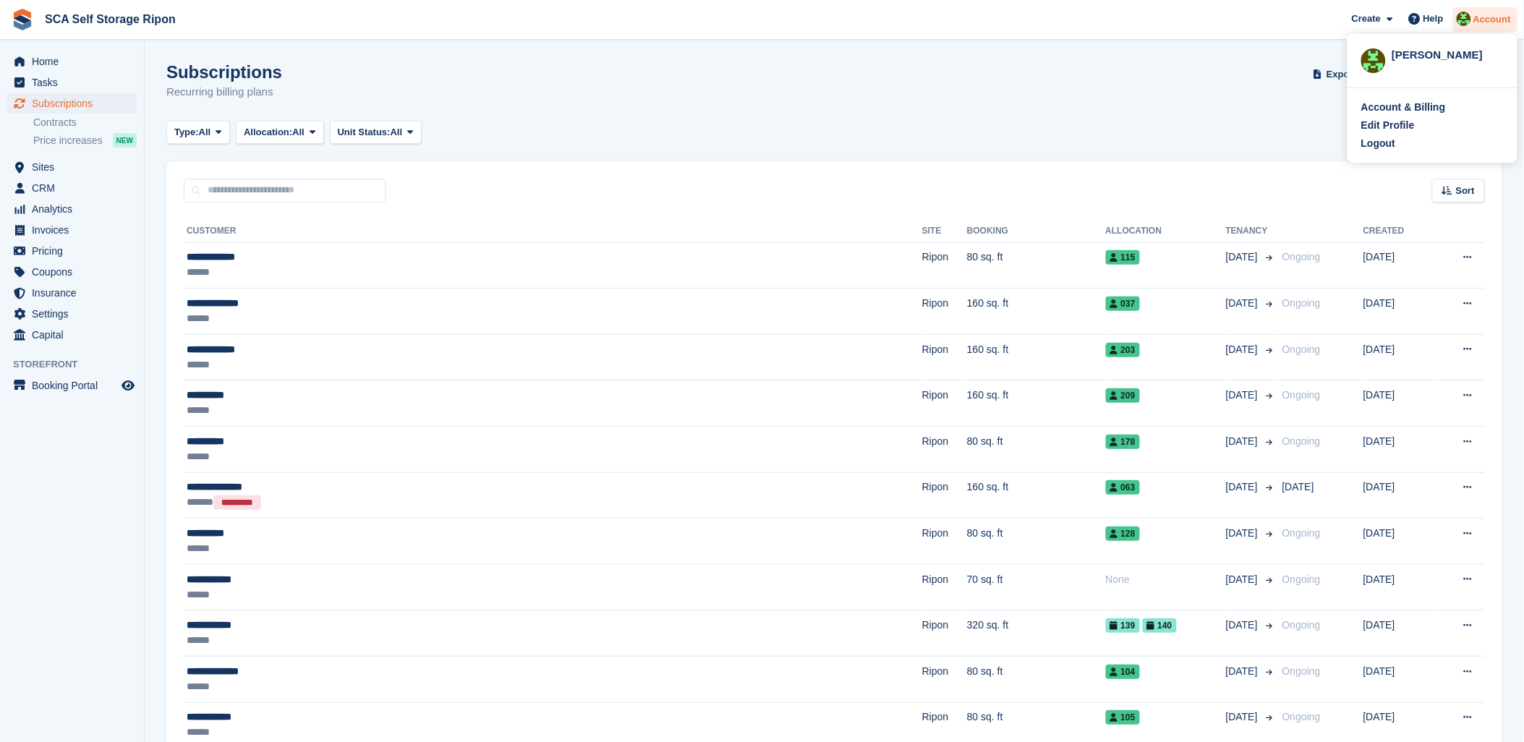
click at [1478, 13] on span "Account" at bounding box center [1493, 19] width 38 height 14
click at [1472, 16] on img at bounding box center [1464, 19] width 14 height 14
click at [1370, 139] on div "Logout" at bounding box center [1379, 143] width 34 height 15
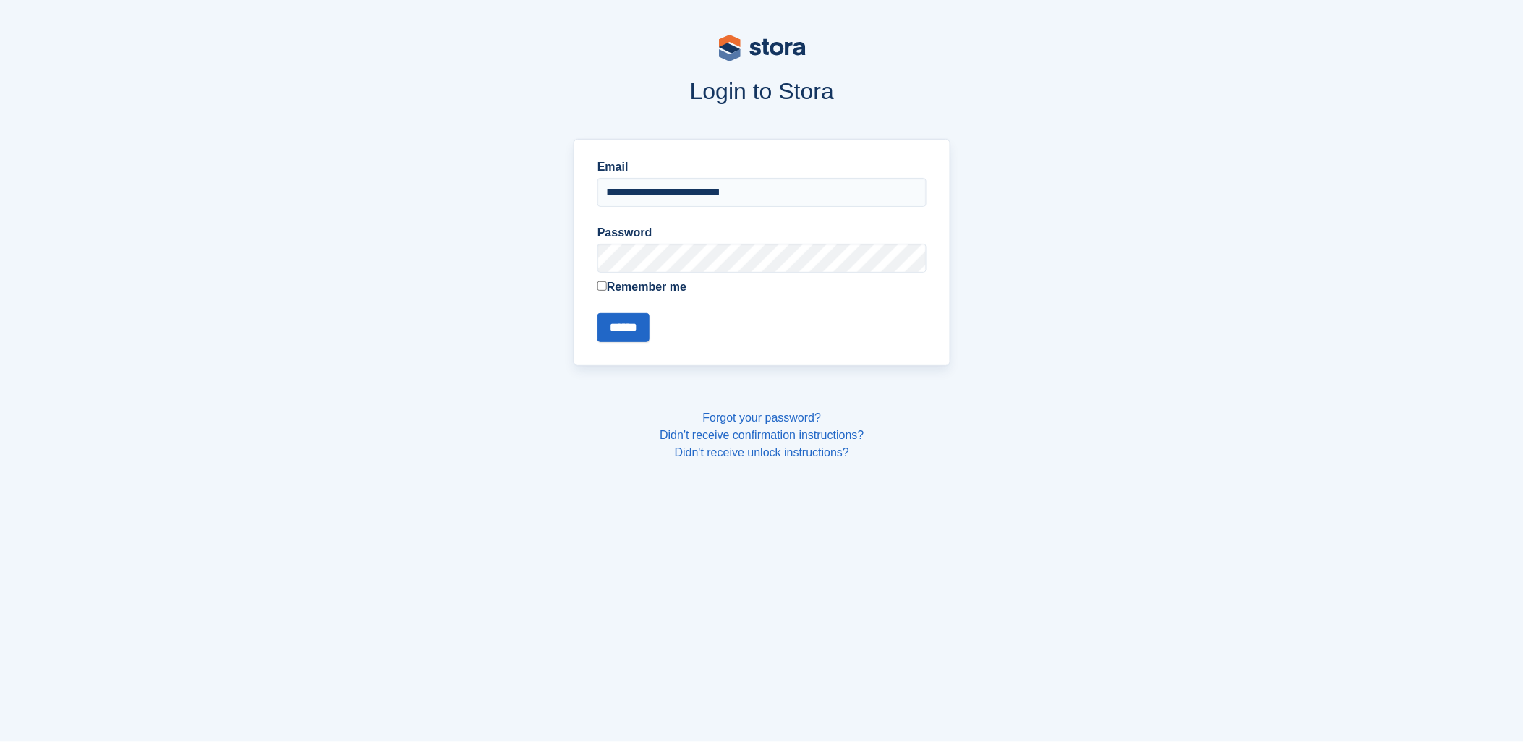
click at [630, 170] on label "Email" at bounding box center [762, 166] width 329 height 17
click at [630, 178] on input "**********" at bounding box center [762, 192] width 329 height 29
click at [652, 182] on input "**********" at bounding box center [762, 192] width 329 height 29
type input "**********"
click at [647, 313] on input "******" at bounding box center [624, 327] width 52 height 29
